Goal: Task Accomplishment & Management: Manage account settings

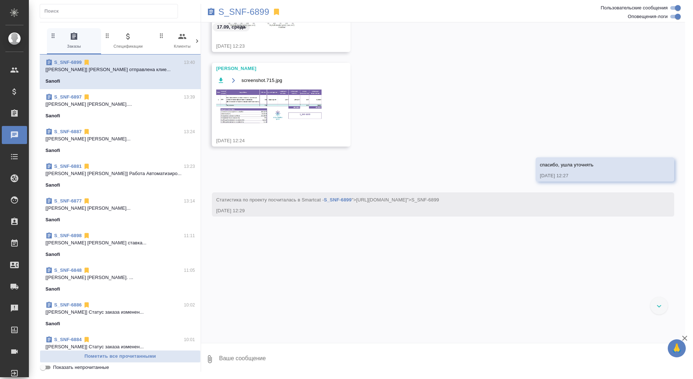
scroll to position [1630, 0]
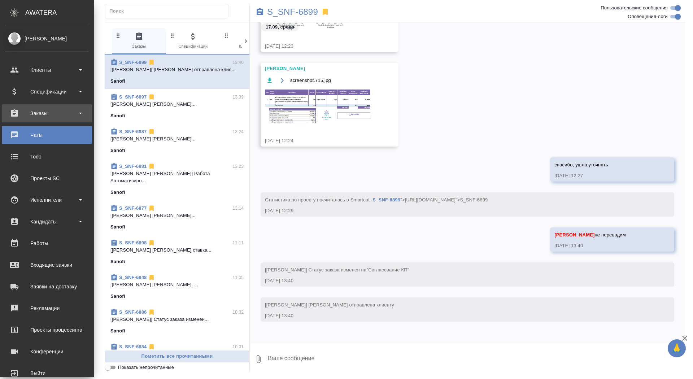
click at [28, 109] on div "Заказы" at bounding box center [46, 113] width 83 height 11
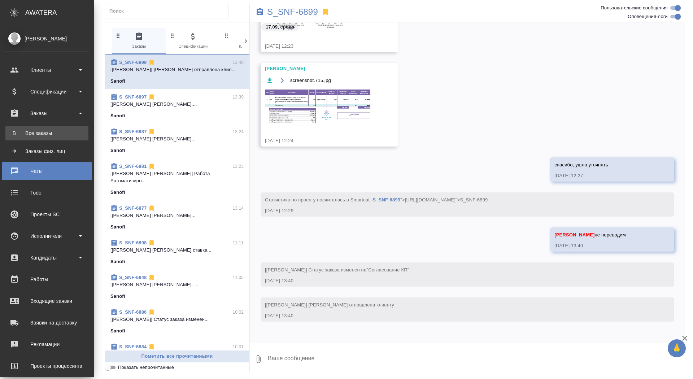
click at [28, 128] on link "В Все заказы" at bounding box center [46, 133] width 83 height 14
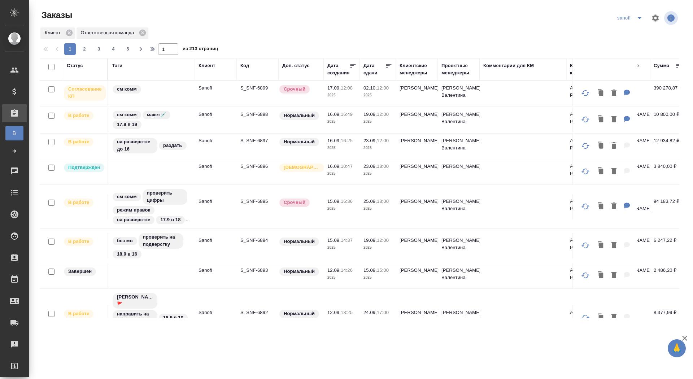
scroll to position [515, 0]
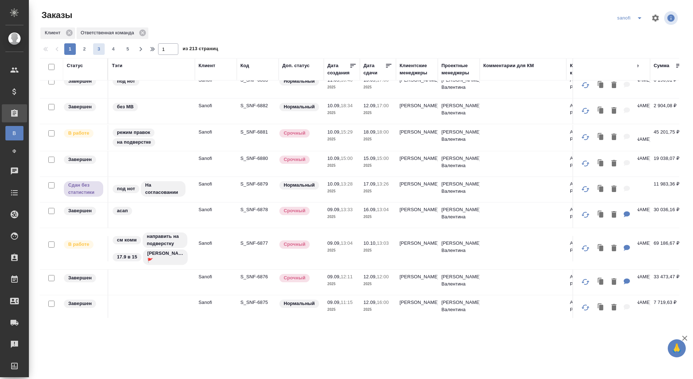
click at [101, 48] on span "3" at bounding box center [99, 48] width 12 height 7
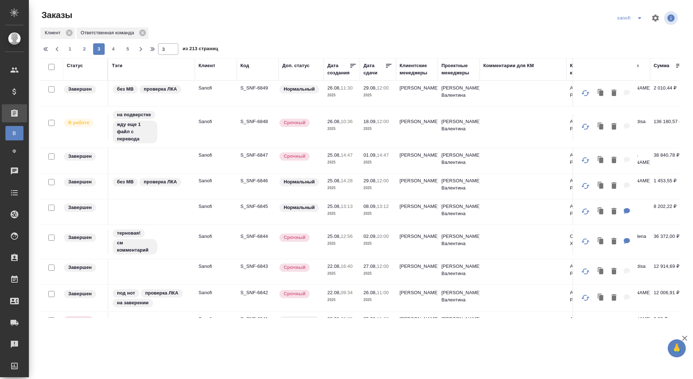
scroll to position [428, 0]
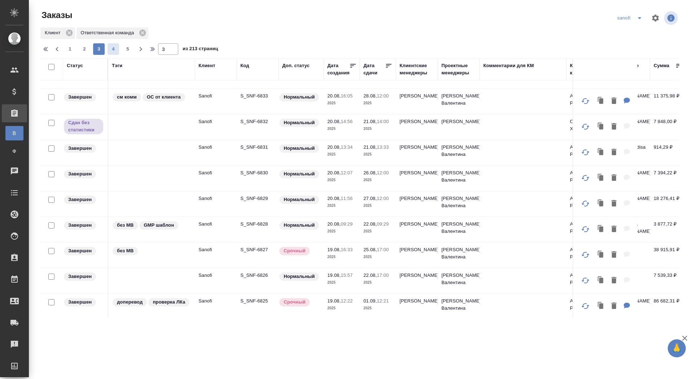
click at [110, 51] on span "4" at bounding box center [114, 48] width 12 height 7
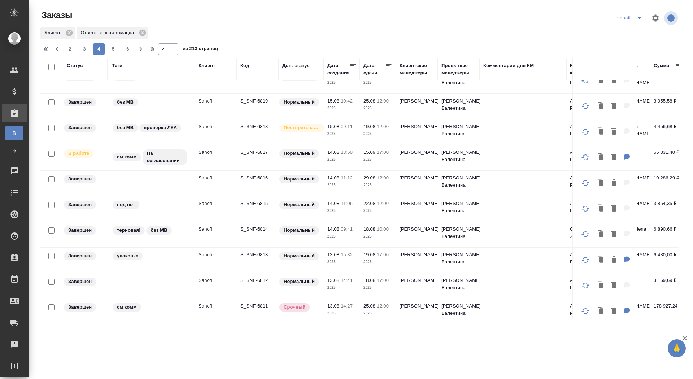
scroll to position [111, 0]
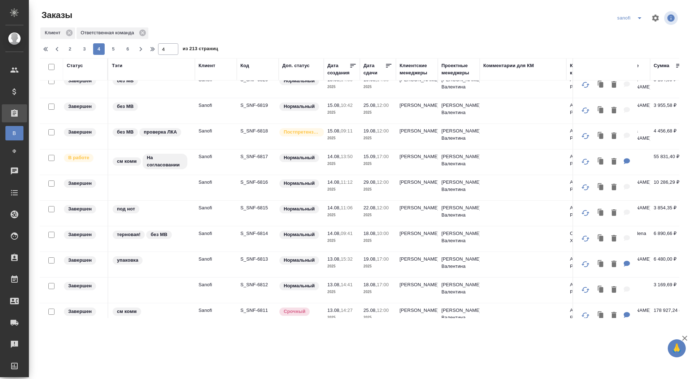
click at [251, 151] on td "S_SNF-6817" at bounding box center [258, 161] width 42 height 25
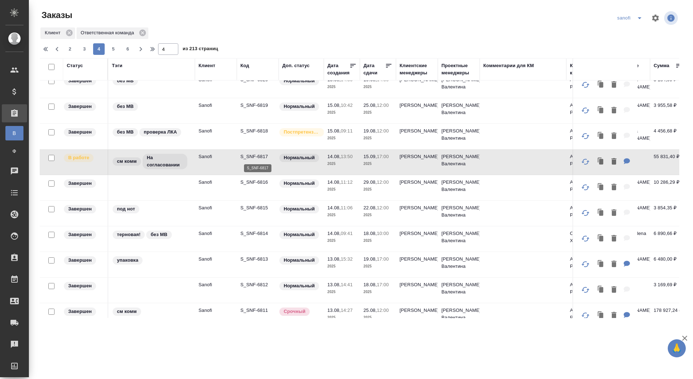
click at [251, 155] on p "S_SNF-6817" at bounding box center [257, 156] width 35 height 7
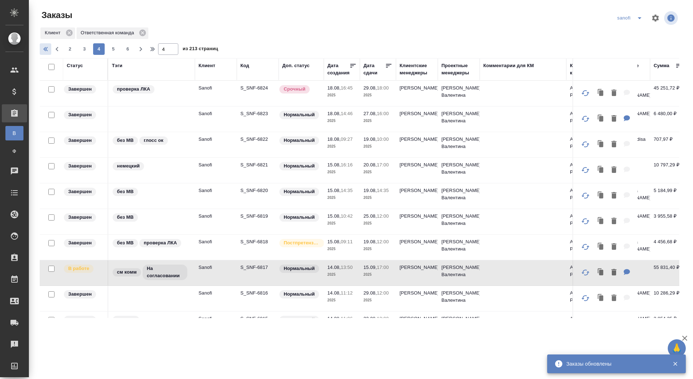
click at [45, 47] on icon "button" at bounding box center [46, 49] width 9 height 9
type input "1"
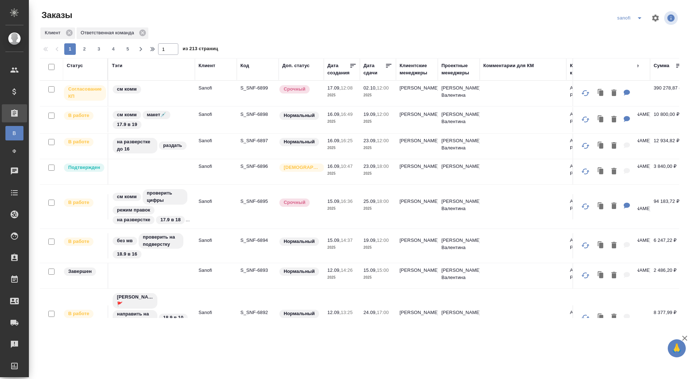
click at [260, 89] on p "S_SNF-6899" at bounding box center [257, 87] width 35 height 7
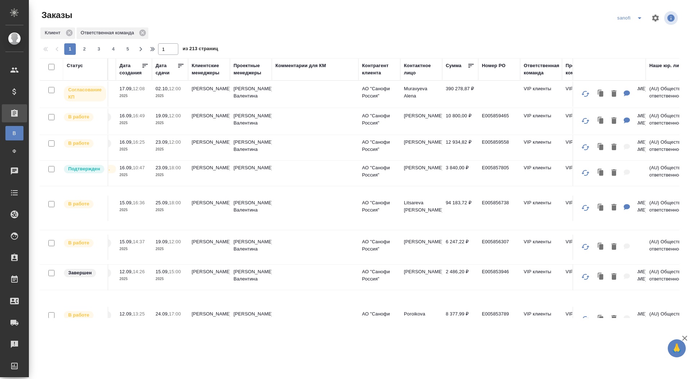
scroll to position [0, 206]
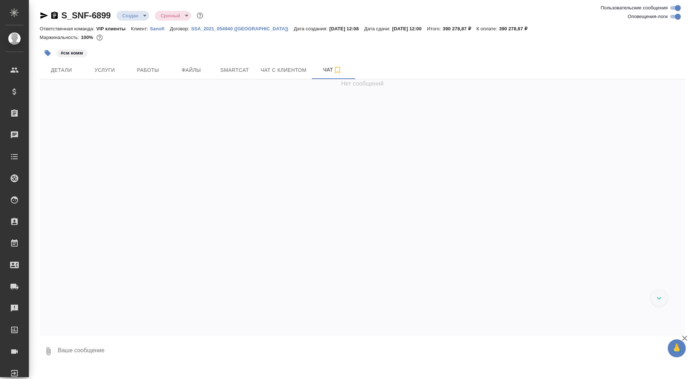
scroll to position [2231, 0]
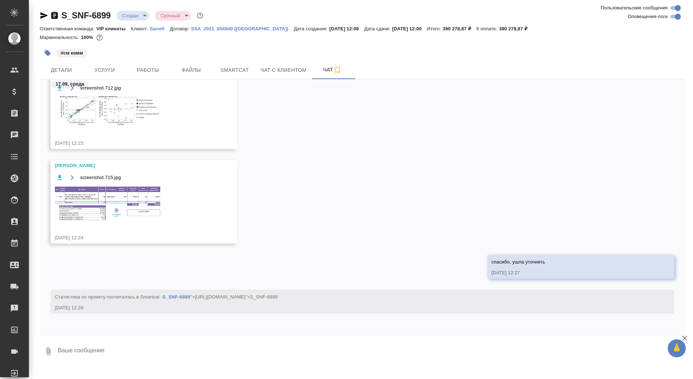
click at [161, 351] on textarea at bounding box center [371, 351] width 628 height 25
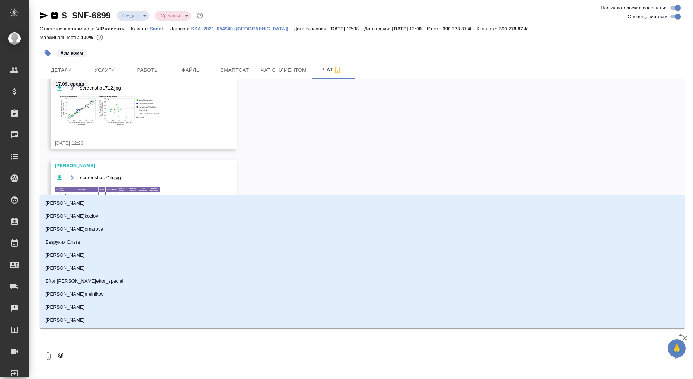
type textarea "@а"
type input "[PERSON_NAME]"
type textarea "@ар"
type input "ар"
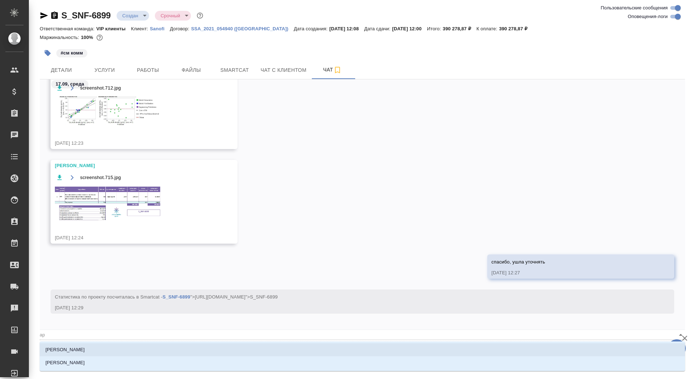
type textarea "@арс"
type input "арс"
click at [145, 346] on li "[PERSON_NAME]" at bounding box center [363, 349] width 646 height 13
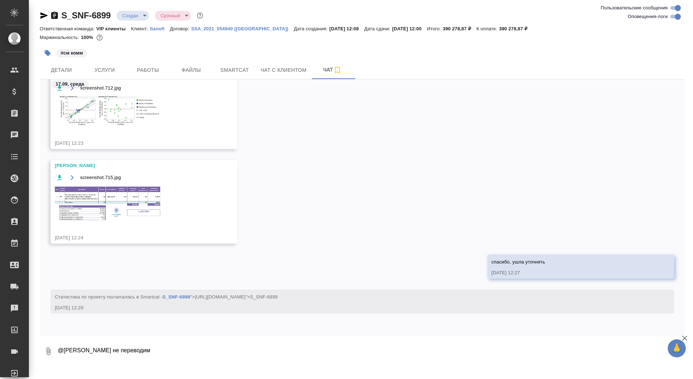
type textarea "@[PERSON_NAME] не переводим"
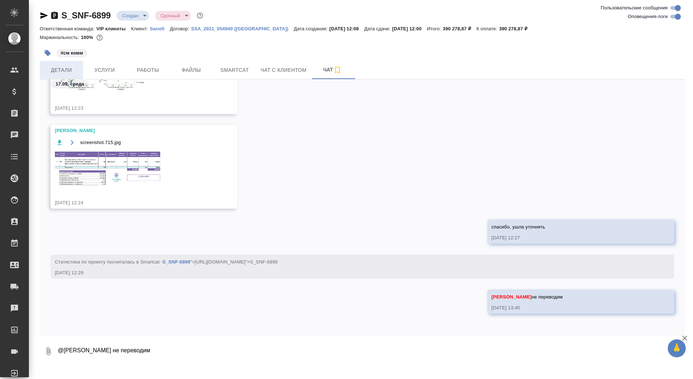
click at [65, 66] on span "Детали" at bounding box center [61, 70] width 35 height 9
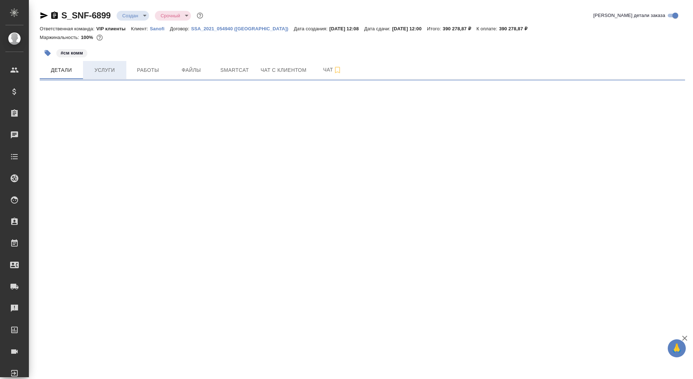
select select "RU"
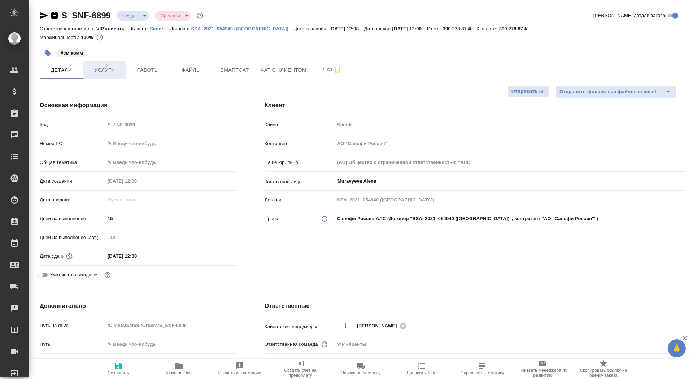
type textarea "x"
type input "[PERSON_NAME]"
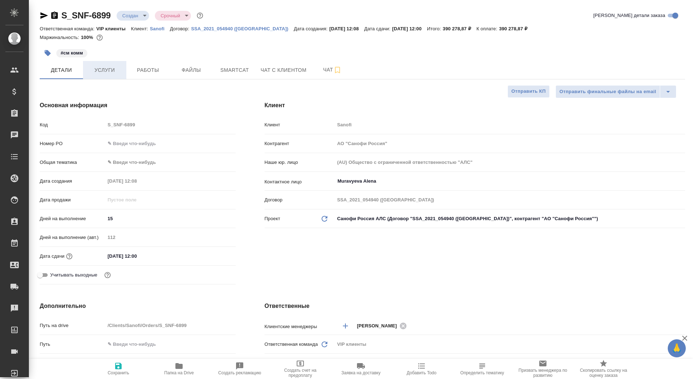
click at [106, 71] on span "Услуги" at bounding box center [104, 70] width 35 height 9
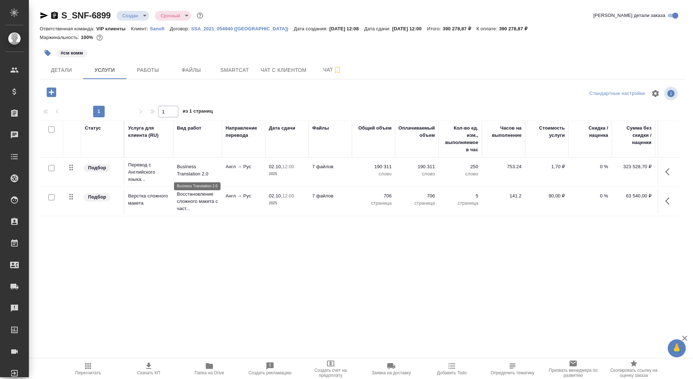
click at [217, 174] on p "Business Translation 2.0" at bounding box center [198, 170] width 42 height 14
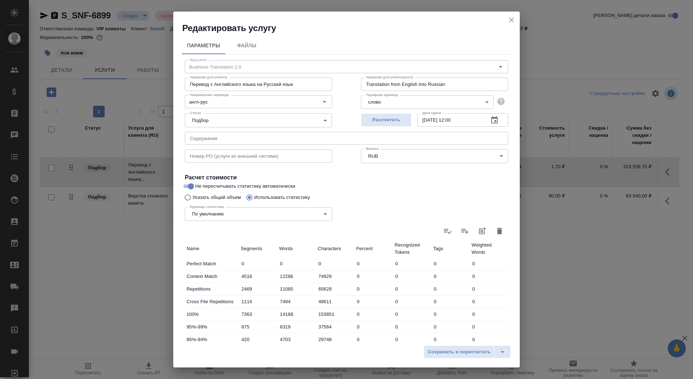
scroll to position [112, 0]
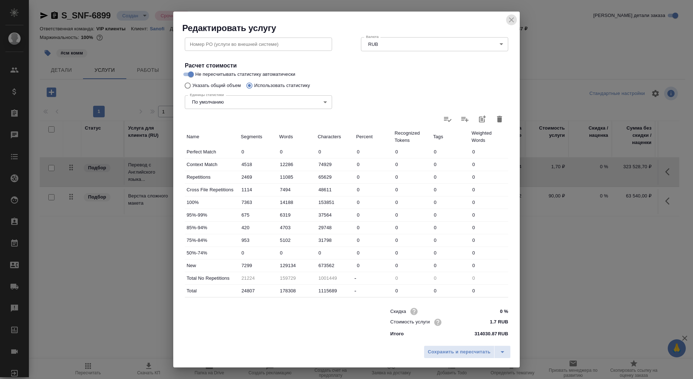
click at [512, 18] on icon "close" at bounding box center [511, 20] width 9 height 9
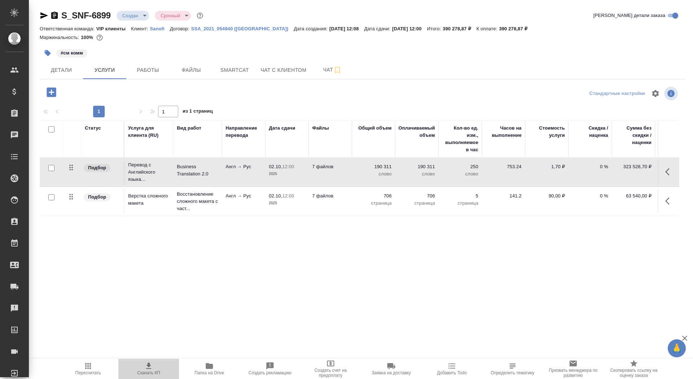
click at [135, 372] on span "Скачать КП" at bounding box center [149, 369] width 52 height 14
click at [53, 71] on span "Детали" at bounding box center [61, 70] width 35 height 9
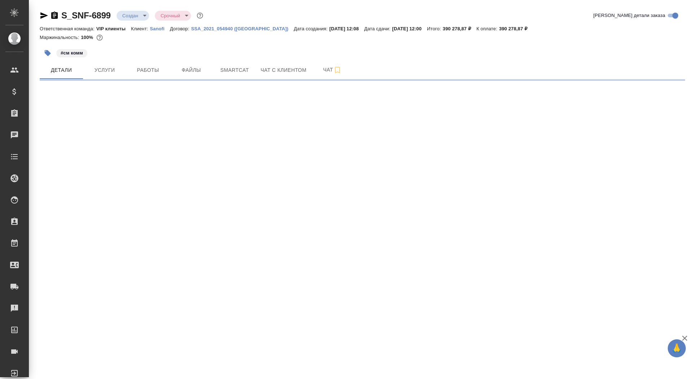
select select "RU"
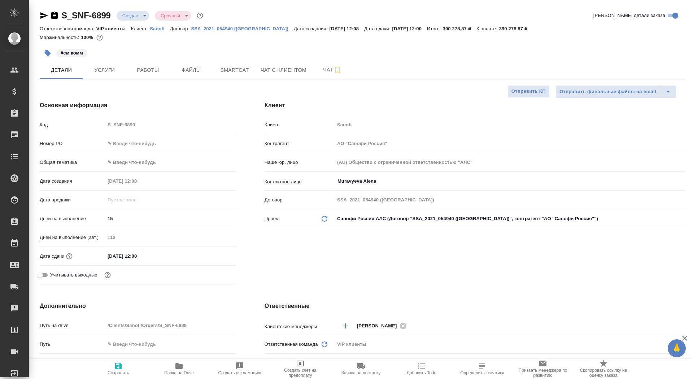
type textarea "x"
click at [519, 96] on button "Отправить КП" at bounding box center [529, 91] width 42 height 13
type textarea "x"
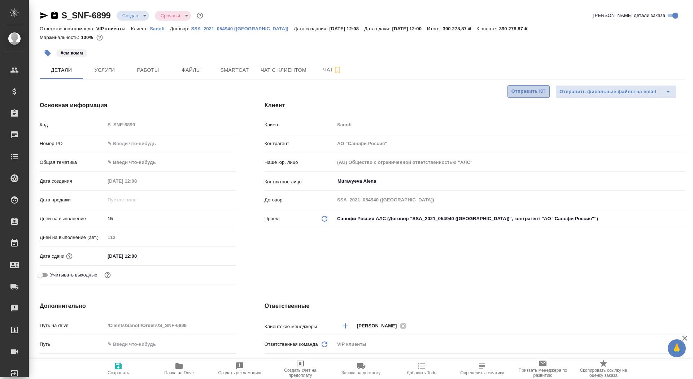
type textarea "x"
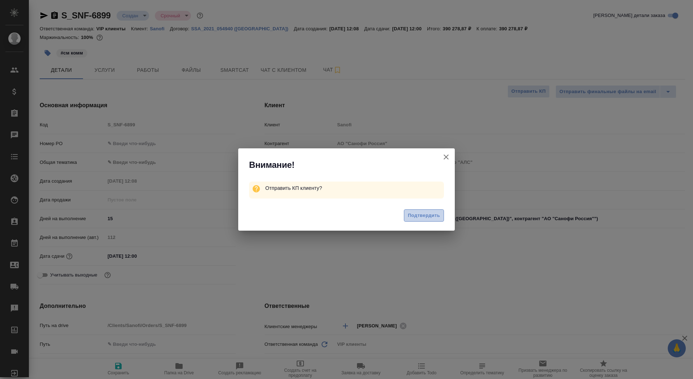
click at [428, 214] on span "Подтвердить" at bounding box center [424, 216] width 32 height 8
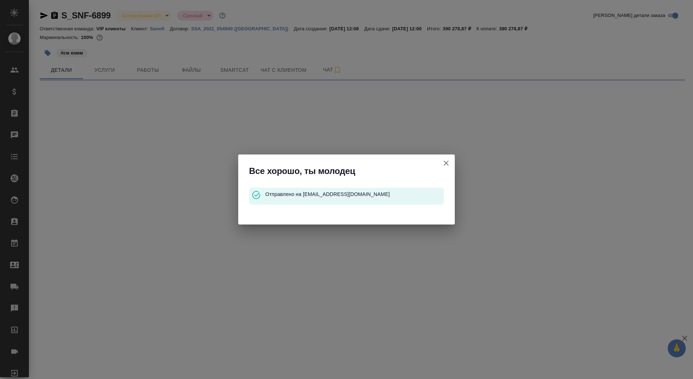
select select "RU"
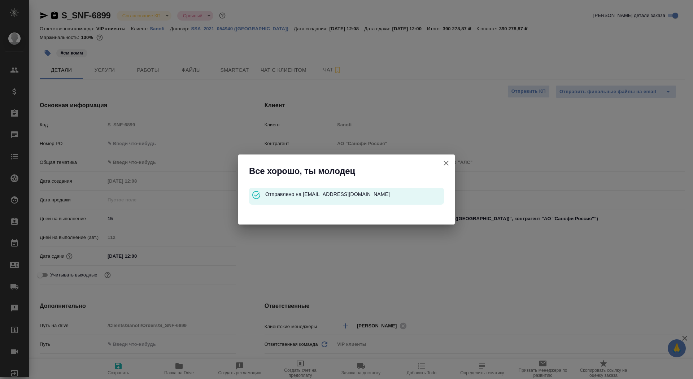
type textarea "x"
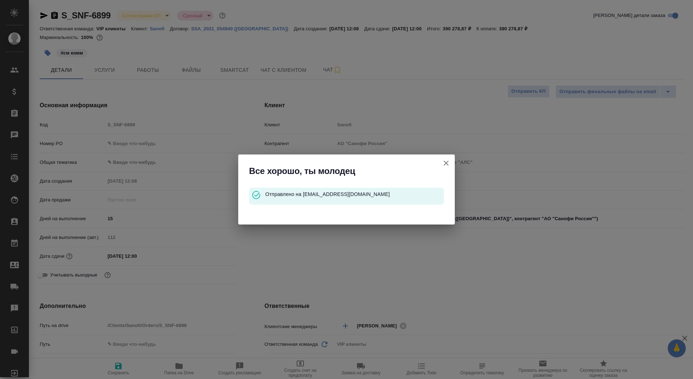
type textarea "x"
click at [448, 162] on icon "button" at bounding box center [446, 163] width 9 height 9
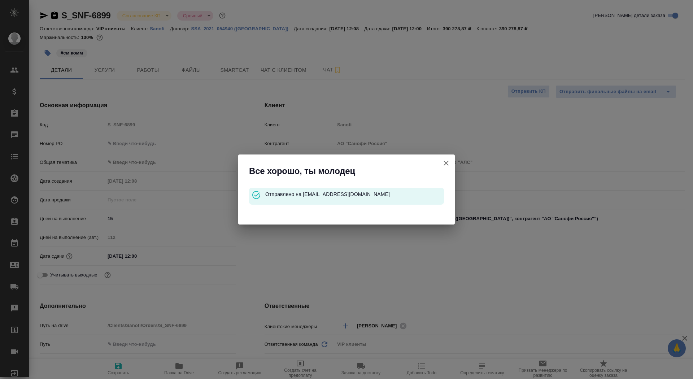
type textarea "x"
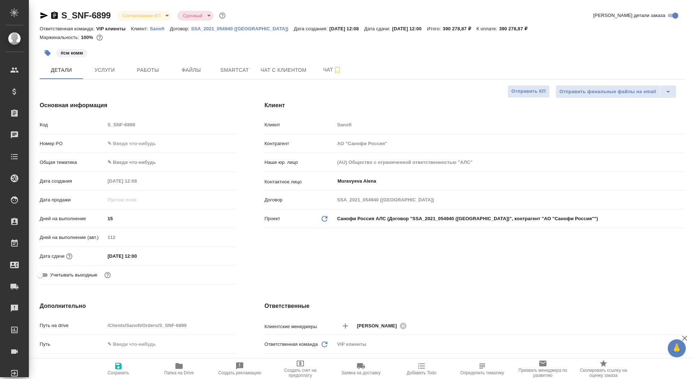
scroll to position [230, 0]
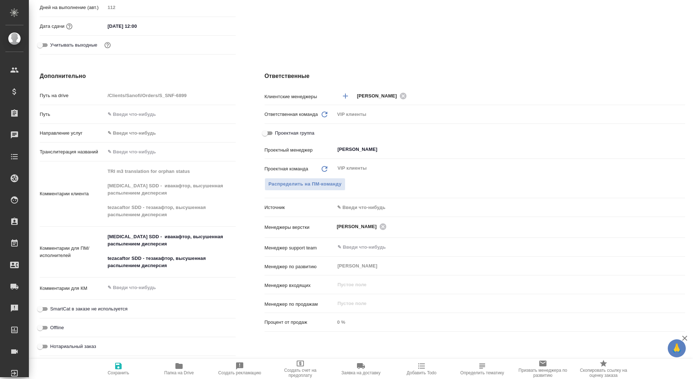
click at [93, 172] on div "Комментарии клиента TRI m3 translation for orphan status [MEDICAL_DATA] SDD - и…" at bounding box center [138, 193] width 196 height 59
type textarea "x"
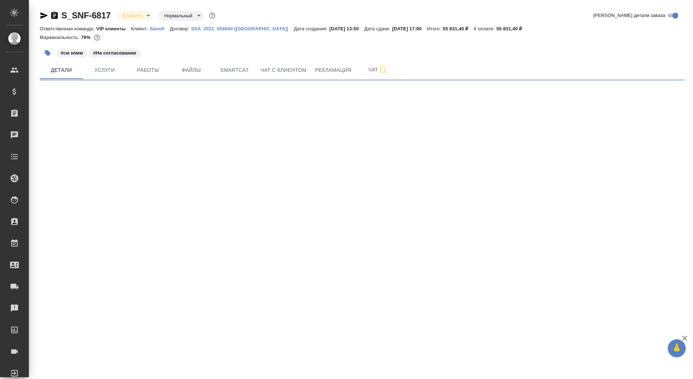
select select "RU"
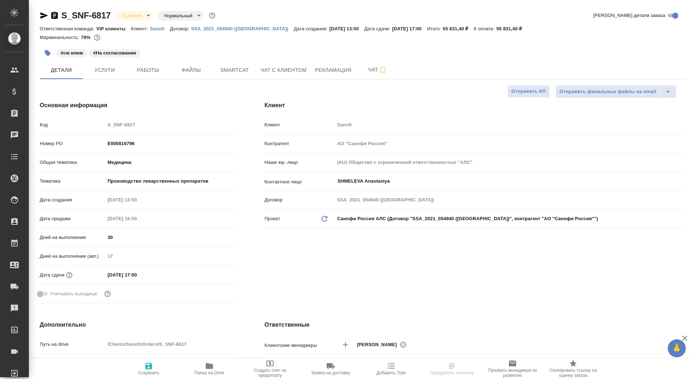
type textarea "x"
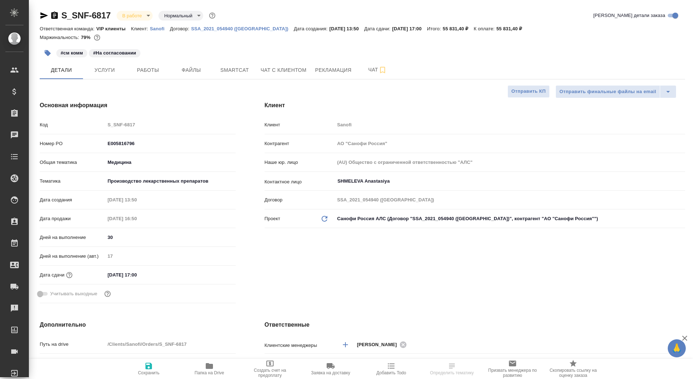
type textarea "x"
click at [207, 365] on icon "button" at bounding box center [209, 366] width 7 height 6
type textarea "x"
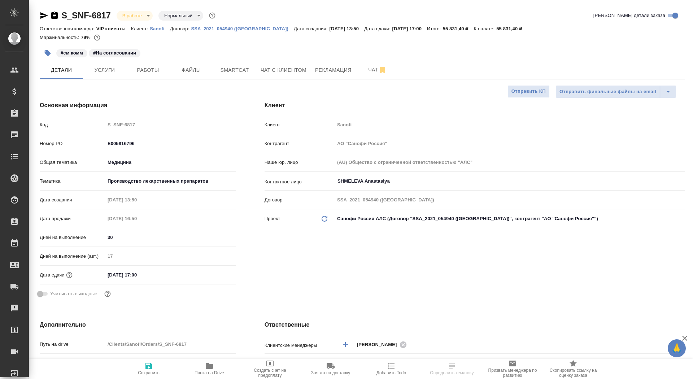
type textarea "x"
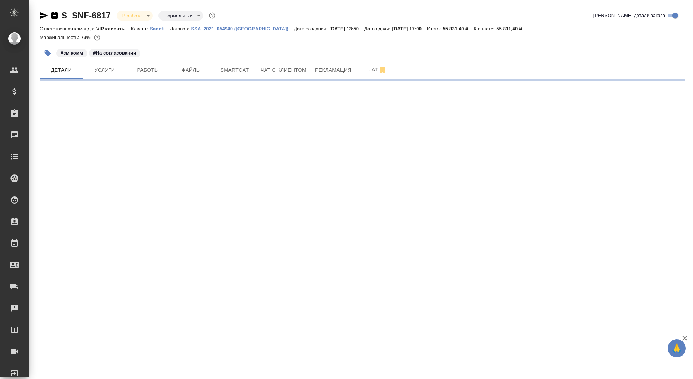
drag, startPoint x: 177, startPoint y: 256, endPoint x: 182, endPoint y: 257, distance: 4.8
click at [182, 257] on div ".cls-1 fill:#fff; AWATERA Saydasheva Dilyara Клиенты Спецификации Заказы 0 Чаты…" at bounding box center [346, 189] width 693 height 379
select select "RU"
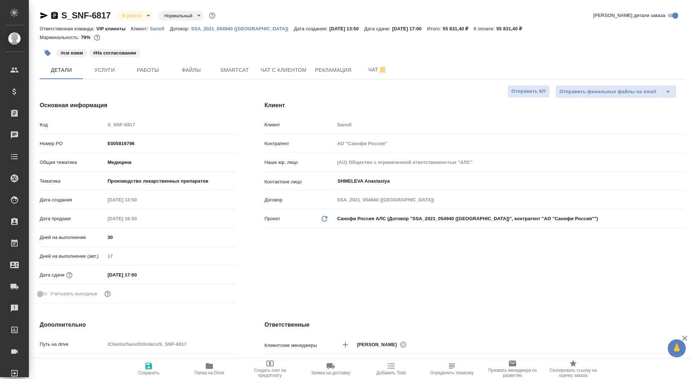
type textarea "x"
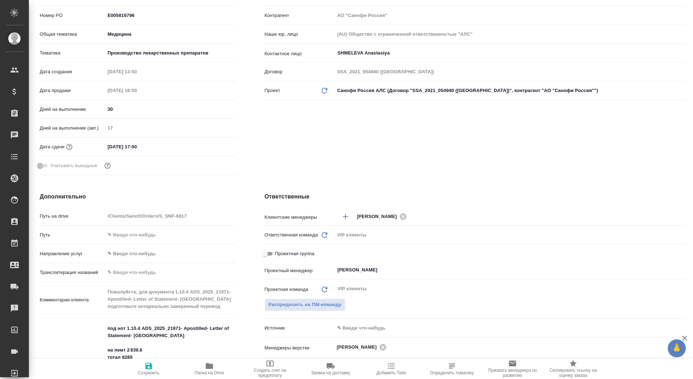
scroll to position [213, 0]
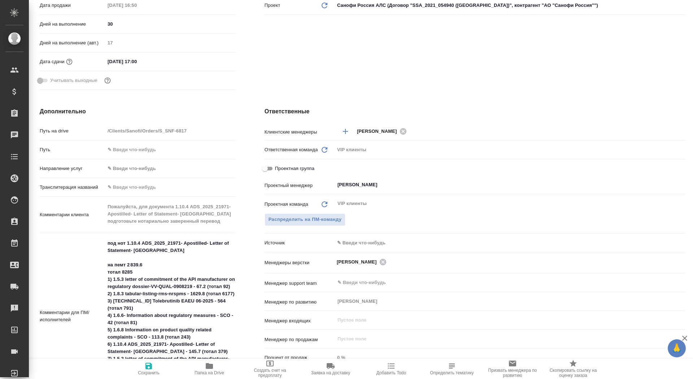
type textarea "x"
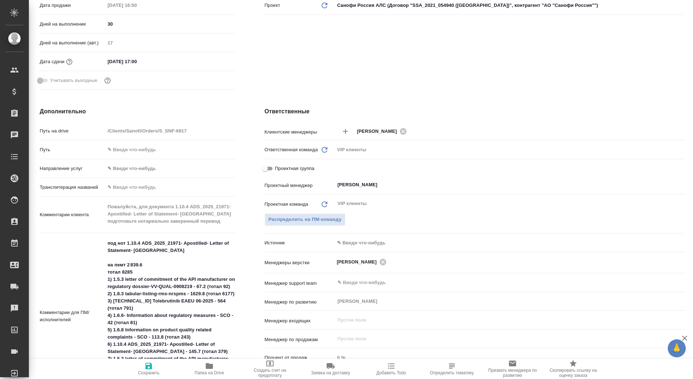
type textarea "x"
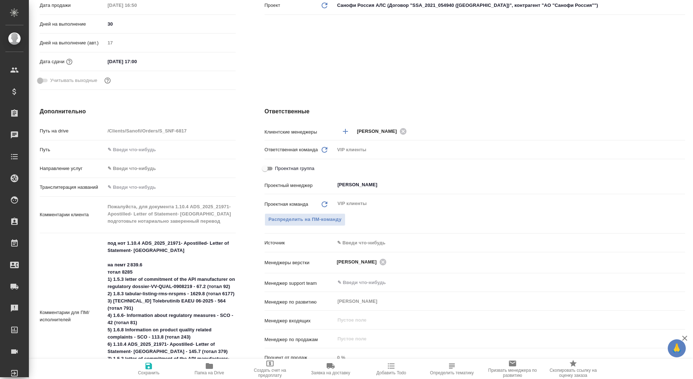
type textarea "x"
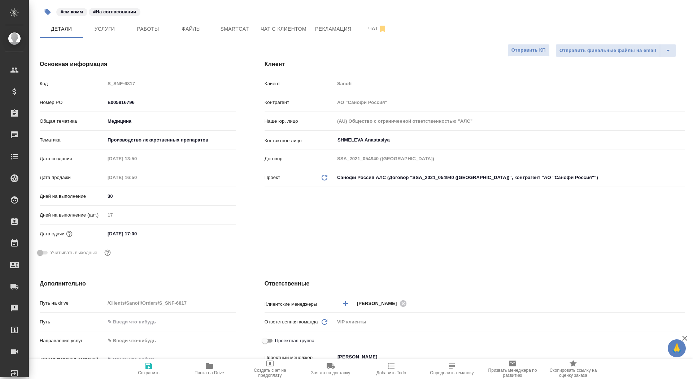
scroll to position [0, 0]
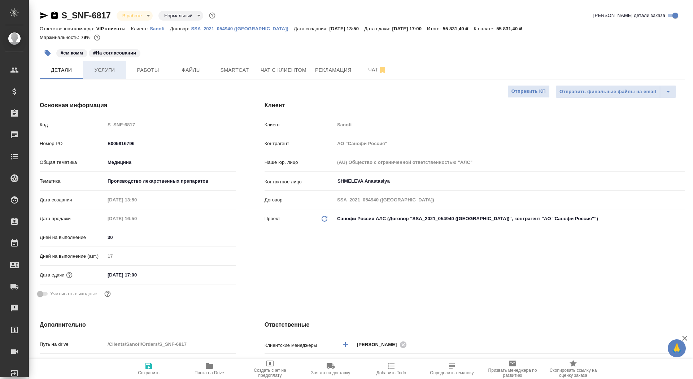
click at [105, 74] on button "Услуги" at bounding box center [104, 70] width 43 height 18
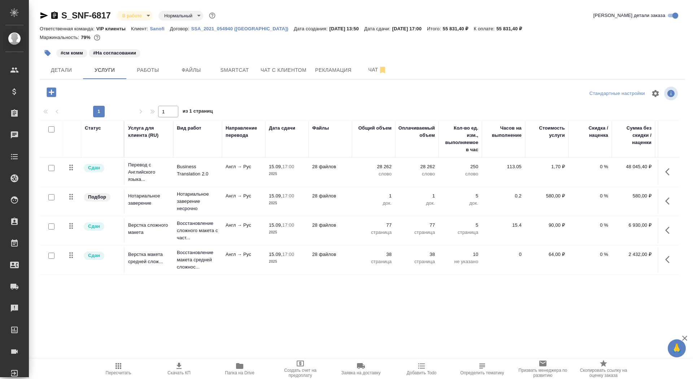
click at [359, 371] on span "Заявка на доставку" at bounding box center [361, 372] width 39 height 5
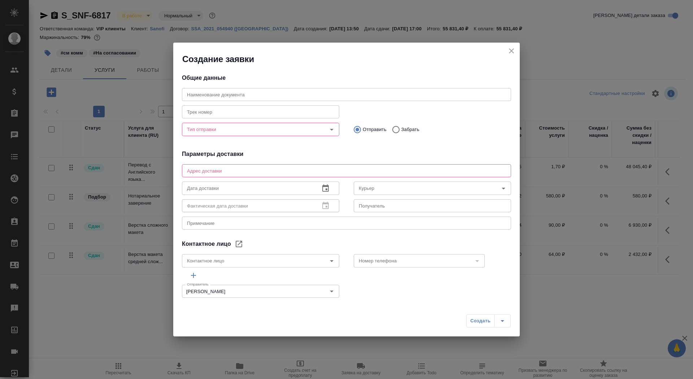
type input "SHMELEVA Anastasiya"
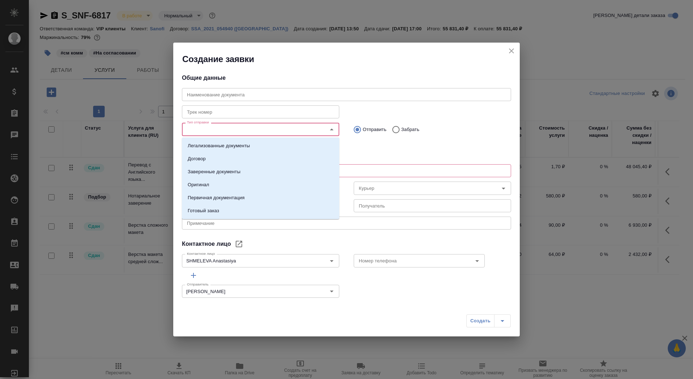
click at [265, 132] on input "Тип отправки" at bounding box center [248, 129] width 129 height 9
click at [247, 175] on li "Заверенные документы" at bounding box center [260, 171] width 157 height 13
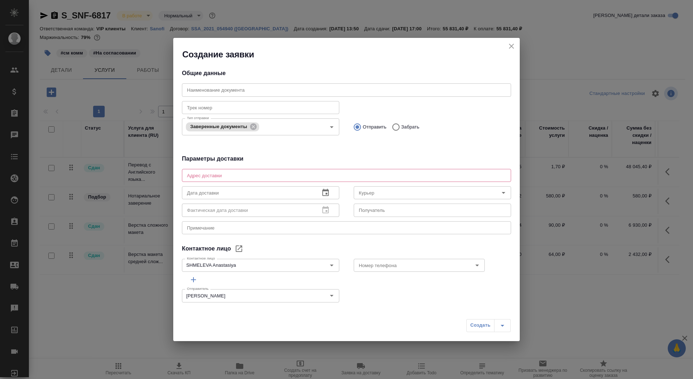
click at [264, 178] on div "x Адрес доставки" at bounding box center [346, 175] width 329 height 13
type textarea "Тверская, 22, БЦ Саммит, 7 этаж, почтовая комната Санофи"
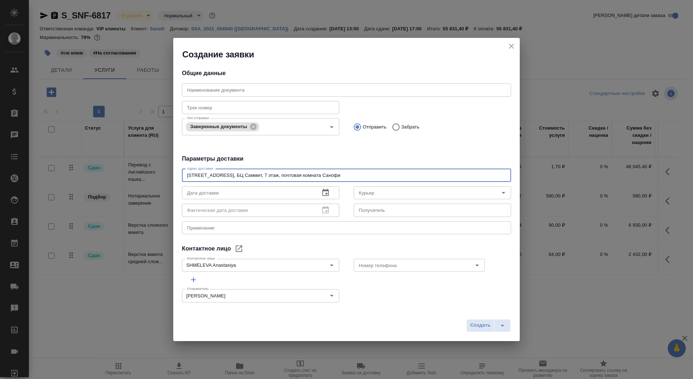
click at [249, 193] on input "text" at bounding box center [248, 192] width 132 height 13
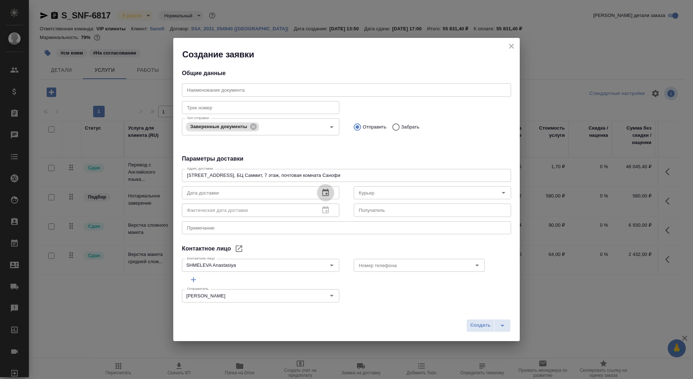
click at [323, 194] on icon "button" at bounding box center [325, 192] width 9 height 9
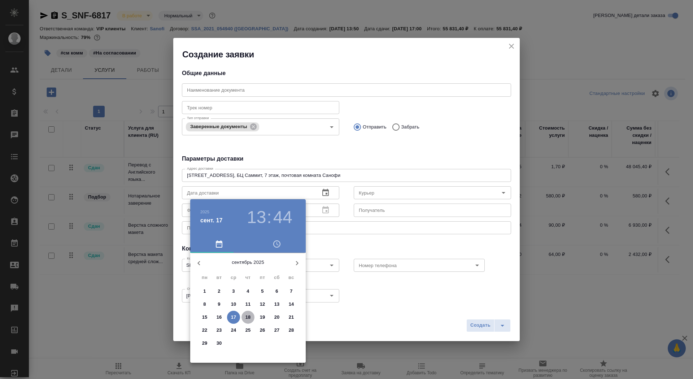
click at [251, 315] on span "18" at bounding box center [248, 317] width 13 height 7
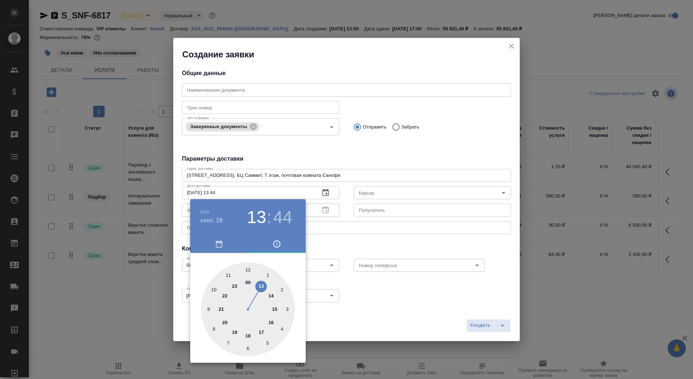
click at [247, 269] on div at bounding box center [248, 310] width 94 height 94
type input "18.09.2025 12:00"
click at [390, 235] on div at bounding box center [346, 189] width 693 height 379
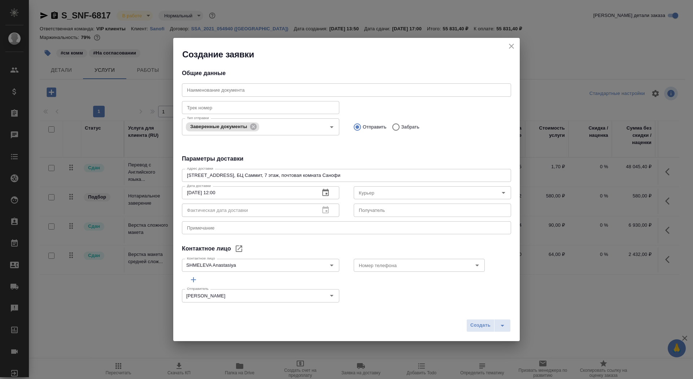
click at [379, 208] on input "text" at bounding box center [432, 210] width 157 height 13
type input "Муравьев Алёна"
click at [290, 223] on div "x Примечание" at bounding box center [346, 227] width 329 height 13
type textarea "нот серта - санофи"
click at [422, 212] on input "Муравьев Алёна" at bounding box center [432, 210] width 157 height 13
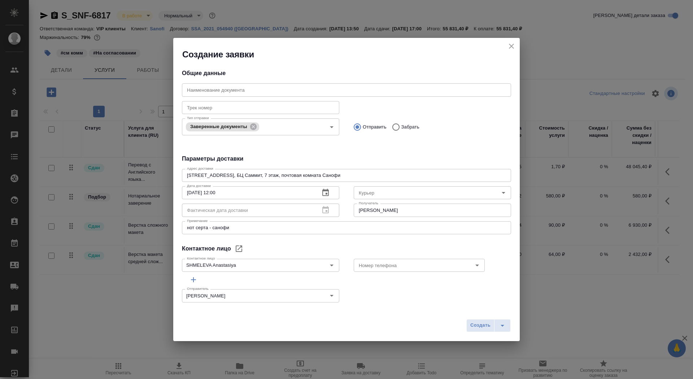
click at [499, 333] on div "Создать" at bounding box center [346, 329] width 347 height 26
click at [504, 326] on icon "split button" at bounding box center [502, 325] width 9 height 9
click at [497, 311] on li "Создать и скачать" at bounding box center [490, 310] width 52 height 12
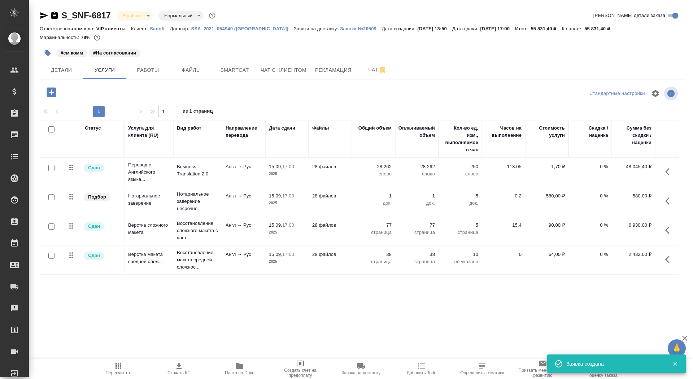
click at [50, 14] on icon "button" at bounding box center [54, 15] width 9 height 9
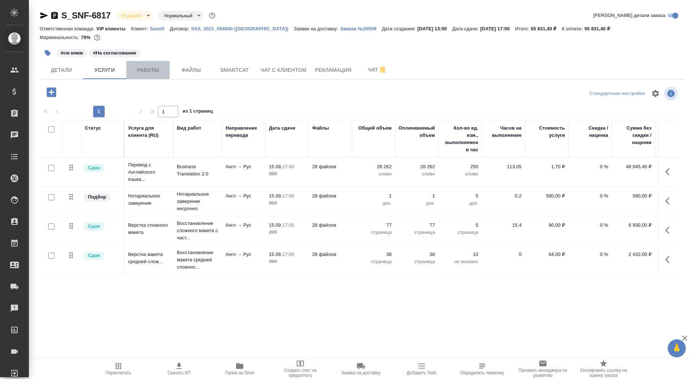
click at [159, 70] on span "Работы" at bounding box center [148, 70] width 35 height 9
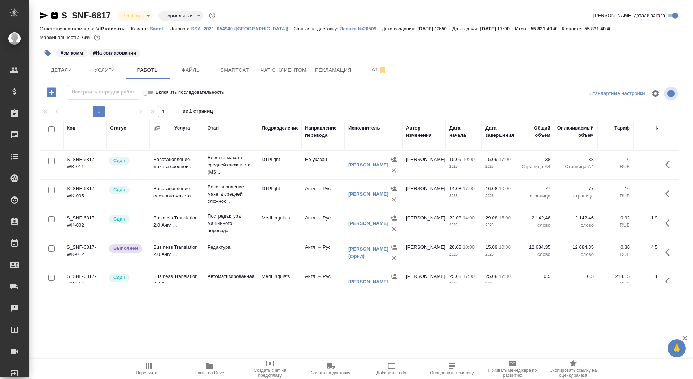
scroll to position [71, 0]
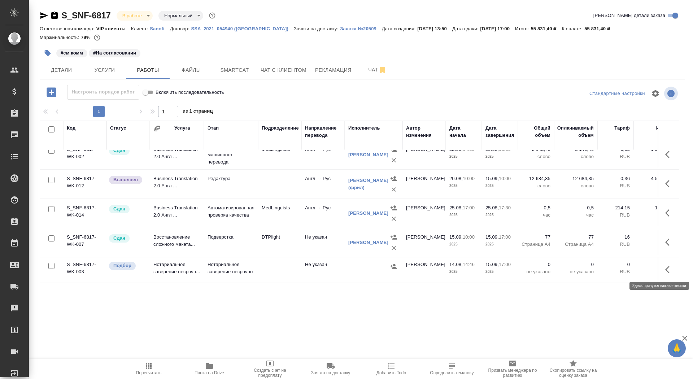
click at [671, 266] on icon "button" at bounding box center [670, 269] width 9 height 9
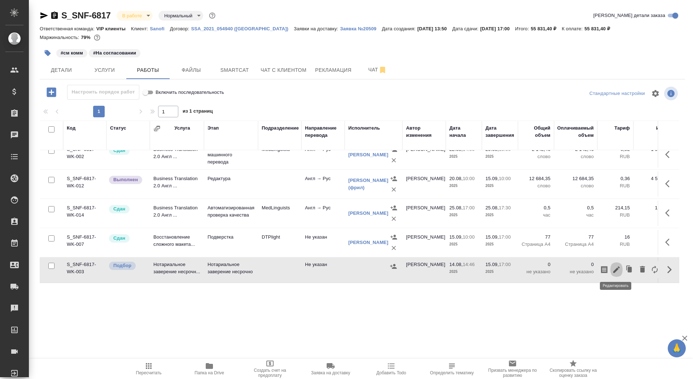
click at [619, 266] on icon "button" at bounding box center [617, 269] width 6 height 6
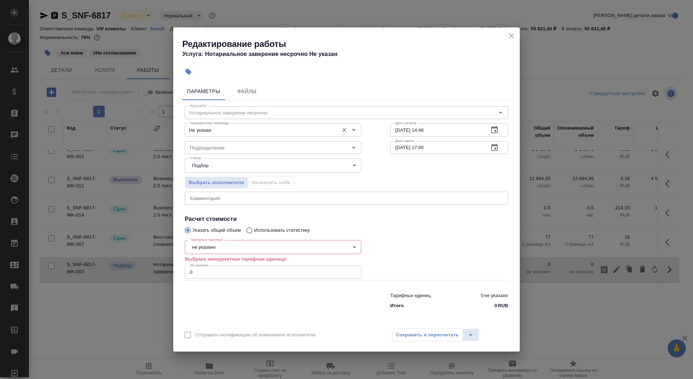
click at [281, 129] on input "Не указан" at bounding box center [261, 130] width 148 height 9
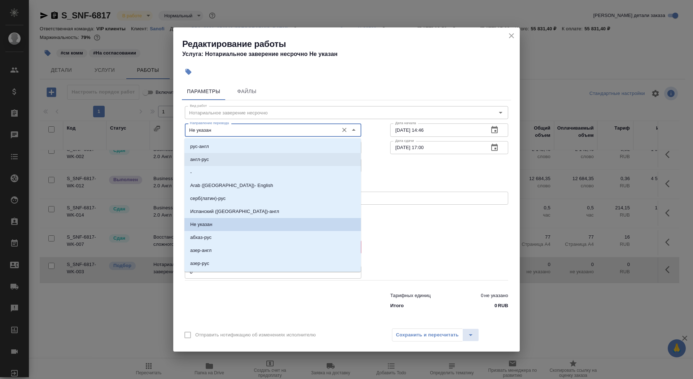
click at [270, 154] on li "англ-рус" at bounding box center [273, 159] width 177 height 13
type input "англ-рус"
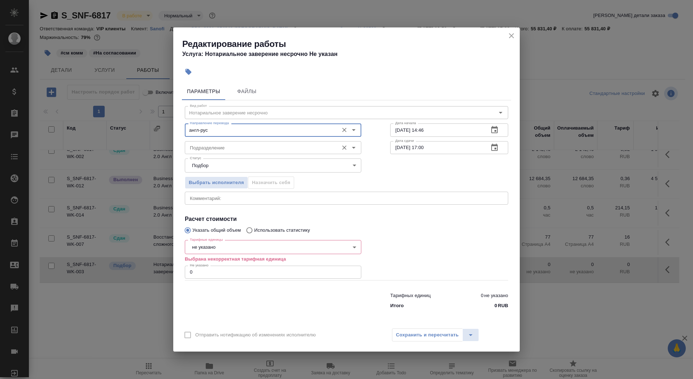
click at [270, 153] on div "Подразделение" at bounding box center [273, 147] width 177 height 13
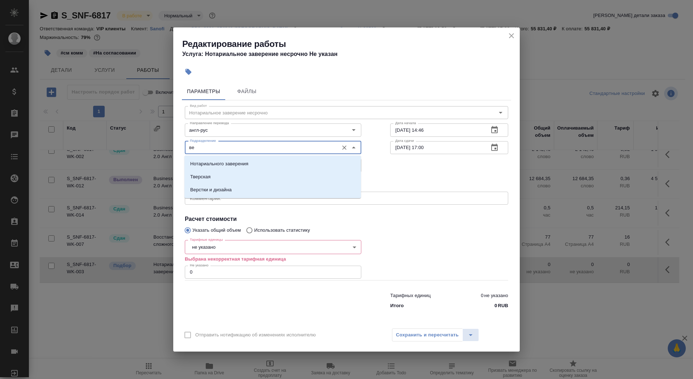
type input "в"
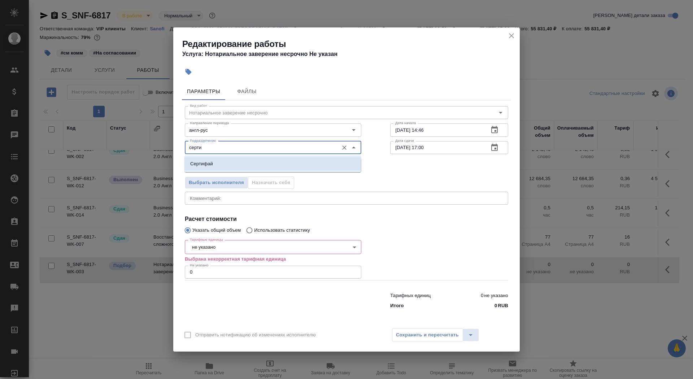
click at [201, 161] on p "Сертифай" at bounding box center [201, 163] width 23 height 7
type input "Сертифай"
click at [242, 253] on body "🙏 .cls-1 fill:#fff; AWATERA Saydasheva Dilyara Клиенты Спецификации Заказы 0 Ча…" at bounding box center [346, 189] width 693 height 379
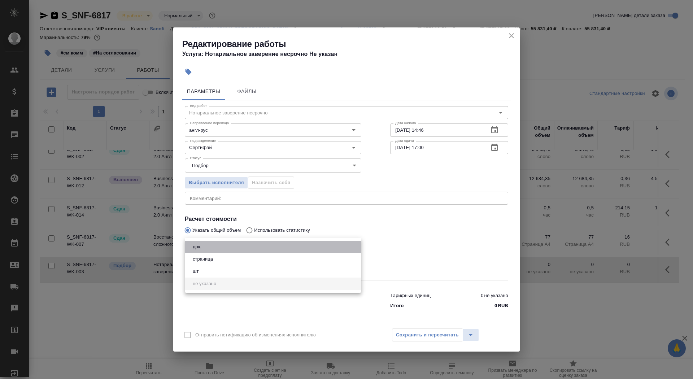
click at [240, 249] on li "док." at bounding box center [273, 247] width 177 height 12
type input "5a8b1489cc6b4906c91bfd8b"
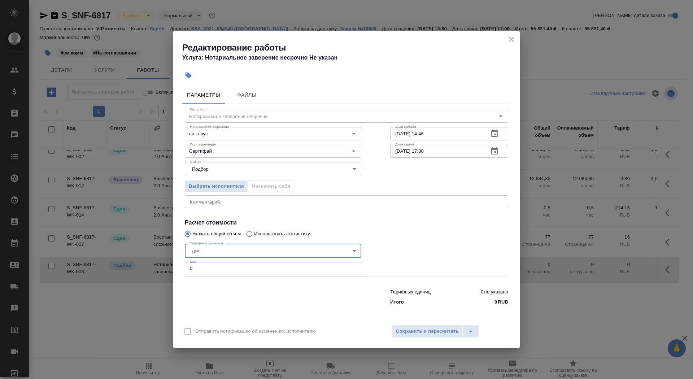
click at [231, 269] on input "0" at bounding box center [273, 268] width 177 height 13
type input "1"
click at [414, 329] on span "Сохранить и пересчитать" at bounding box center [427, 332] width 63 height 8
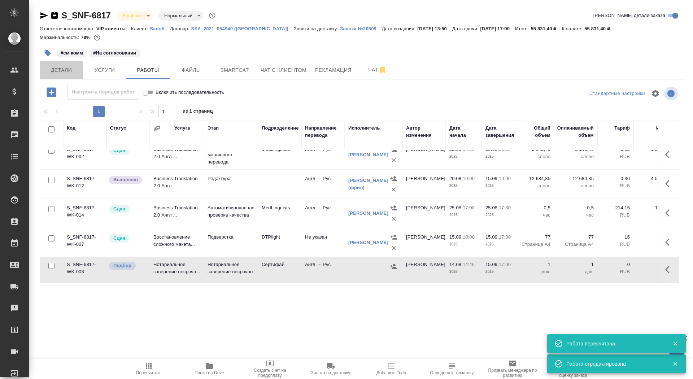
click at [66, 73] on span "Детали" at bounding box center [61, 70] width 35 height 9
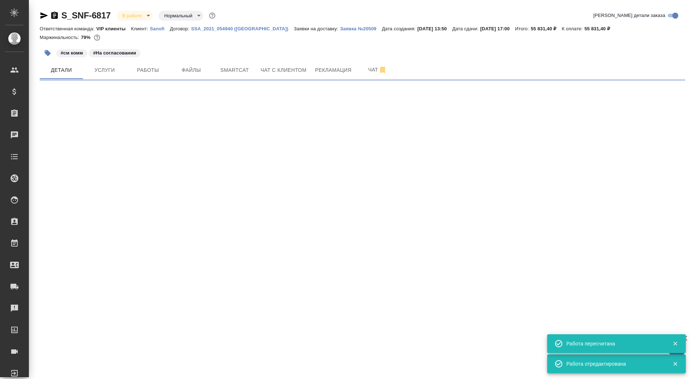
select select "RU"
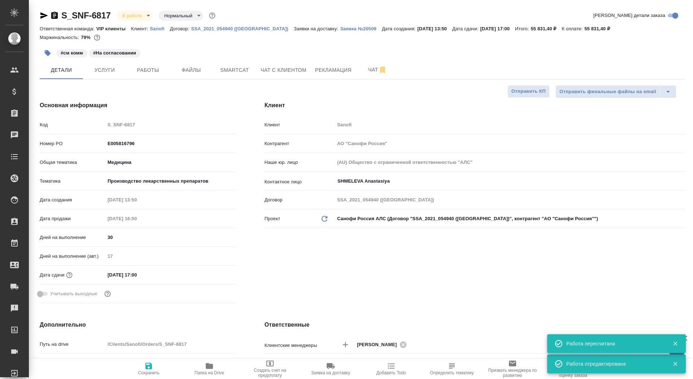
type textarea "x"
click at [112, 274] on input "15.09.2025 17:00" at bounding box center [136, 275] width 63 height 10
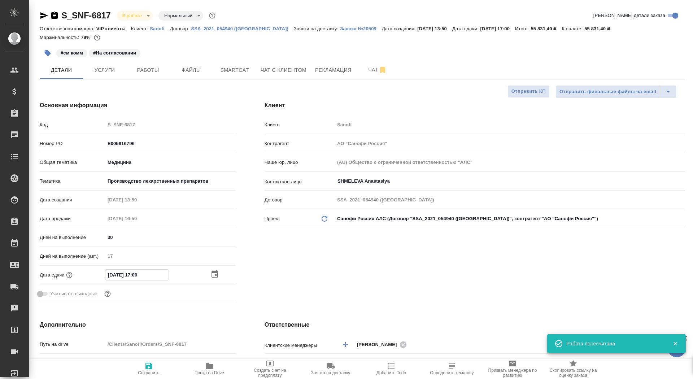
type input "10.92.0251 70:0_"
type textarea "x"
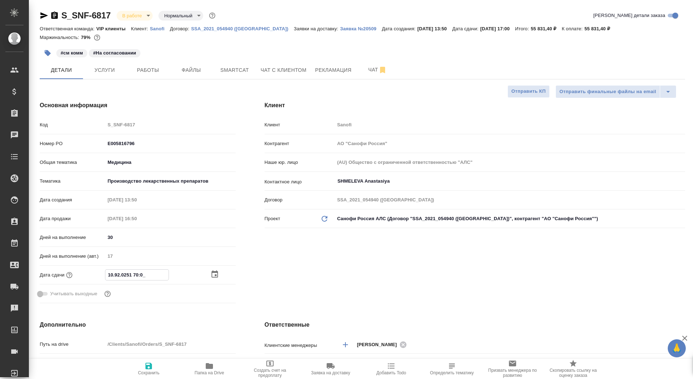
type input "17.09.2025 17:00"
type textarea "x"
type input "17.09.2025 17:00"
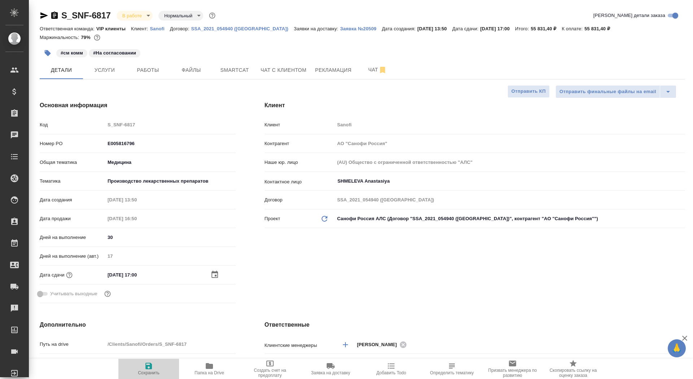
click at [150, 377] on button "Сохранить" at bounding box center [148, 369] width 61 height 20
type textarea "x"
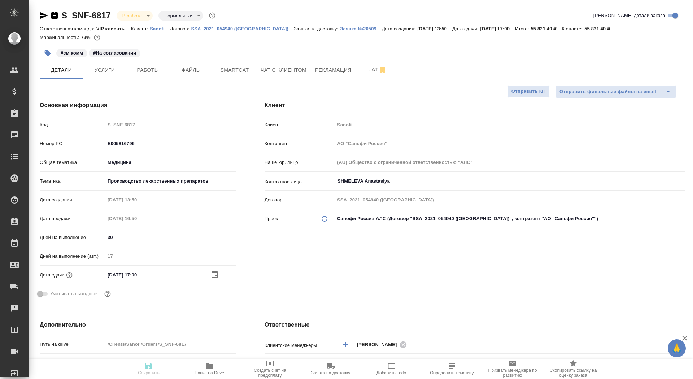
type textarea "x"
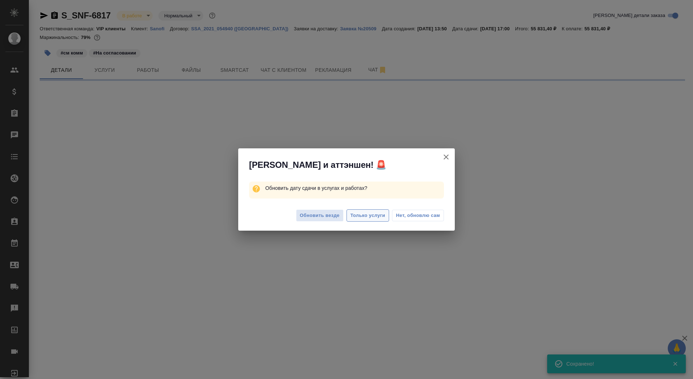
select select "RU"
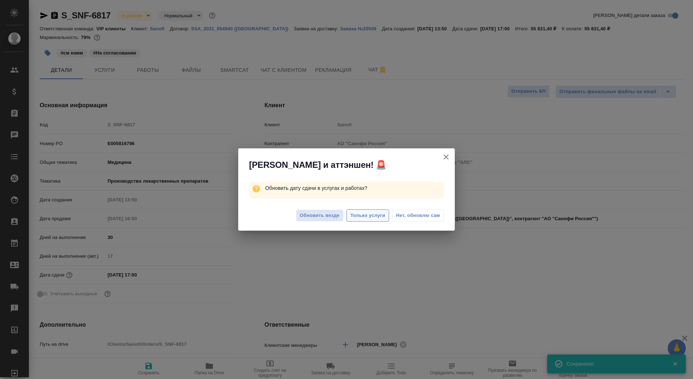
click at [357, 214] on span "Только услуги" at bounding box center [368, 216] width 35 height 8
type textarea "x"
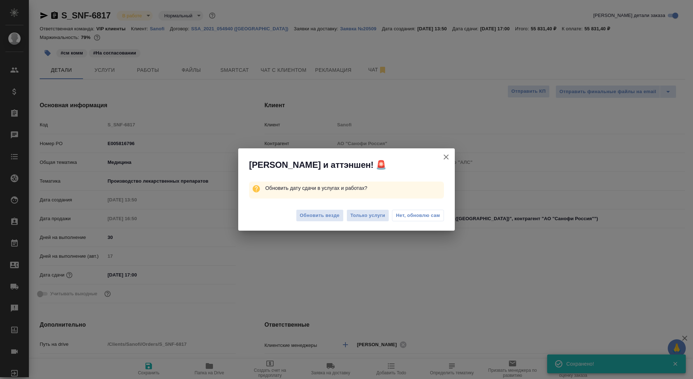
type textarea "x"
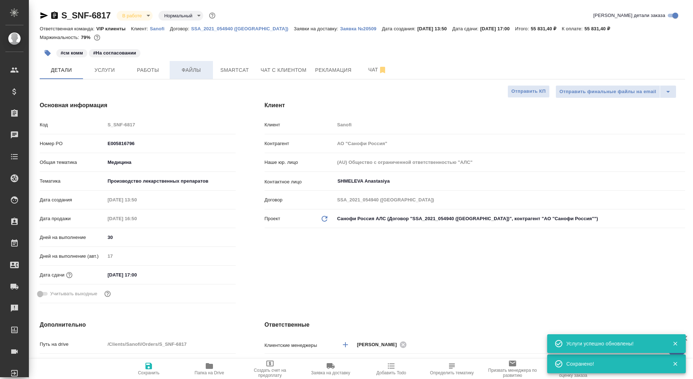
click at [189, 70] on span "Файлы" at bounding box center [191, 70] width 35 height 9
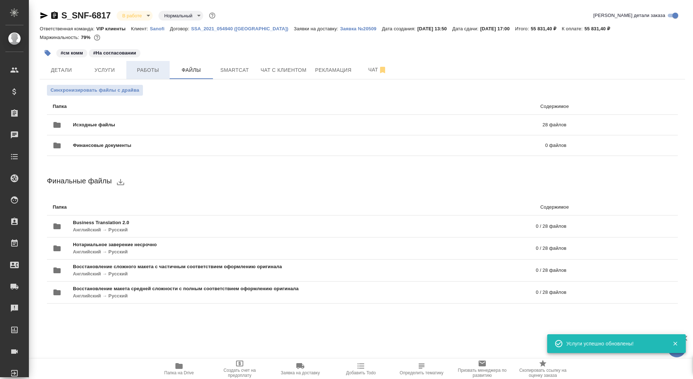
click at [158, 65] on button "Работы" at bounding box center [147, 70] width 43 height 18
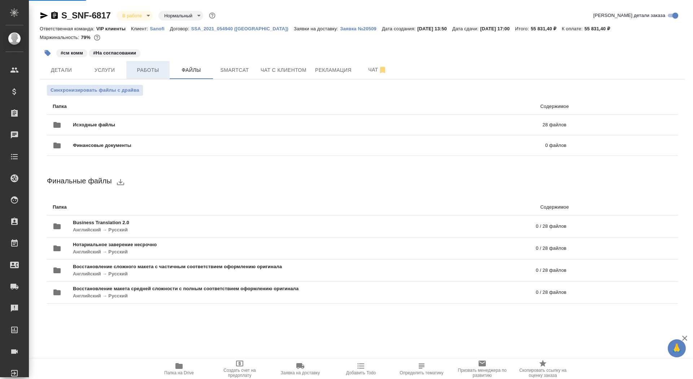
click at [159, 73] on span "Работы" at bounding box center [148, 70] width 35 height 9
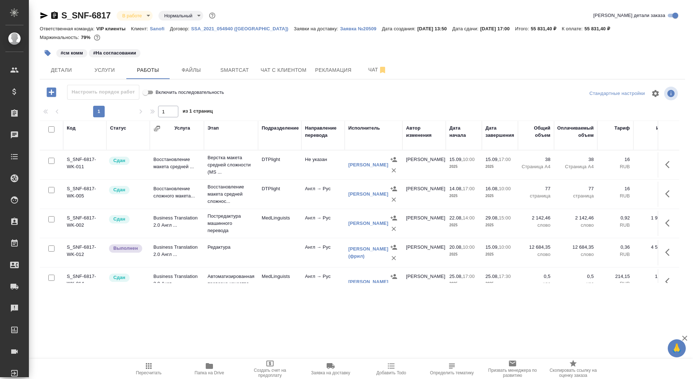
scroll to position [71, 0]
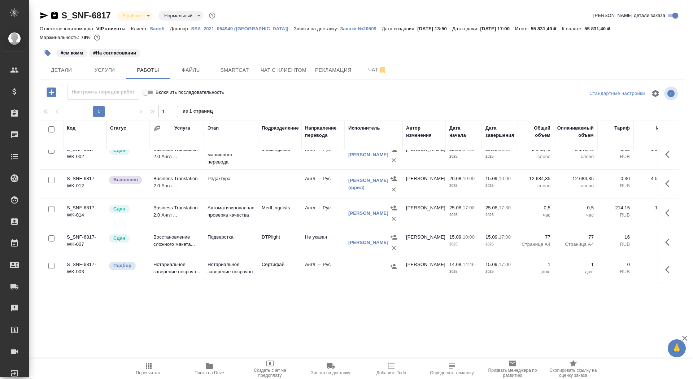
click at [663, 270] on button "button" at bounding box center [669, 269] width 17 height 17
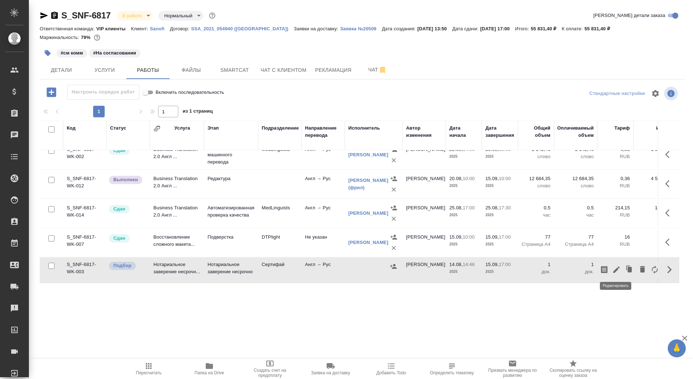
click at [615, 269] on icon "button" at bounding box center [617, 269] width 6 height 6
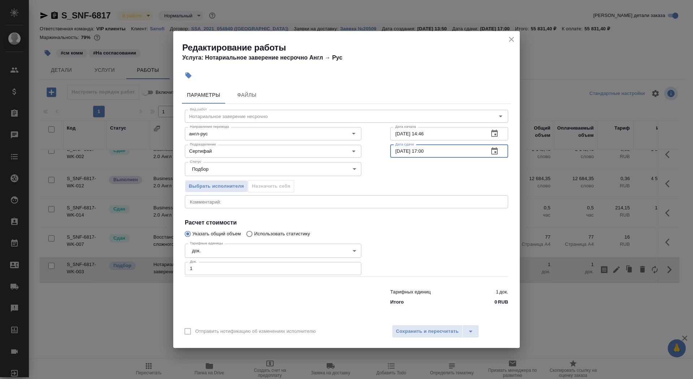
click at [400, 153] on input "15.09.2025 17:00" at bounding box center [436, 151] width 93 height 13
type input "17.09.2025 17:00"
click at [224, 194] on div "Выбрать исполнителя Назначить себя" at bounding box center [272, 185] width 205 height 44
click at [224, 190] on button "Выбрать исполнителя" at bounding box center [216, 186] width 63 height 13
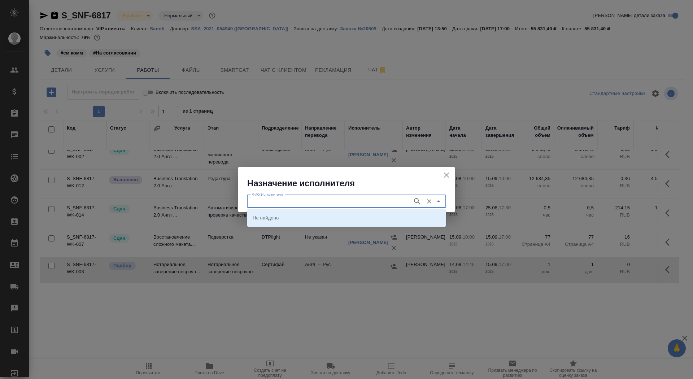
click at [300, 205] on input "ФИО Исполнителя" at bounding box center [329, 201] width 160 height 9
type input "шишенков"
click at [292, 217] on p "НОТАРИУС Шишенков Леонид Васильевич" at bounding box center [272, 217] width 39 height 7
type input "НОТАРИУС Шишенков Леонид Васильевич"
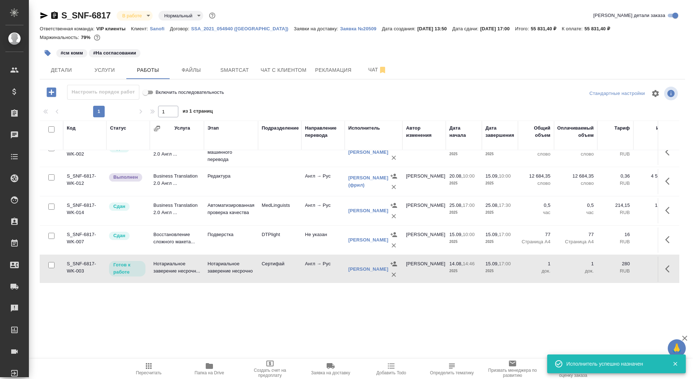
click at [209, 377] on button "Папка на Drive" at bounding box center [209, 369] width 61 height 20
click at [667, 266] on icon "button" at bounding box center [670, 268] width 9 height 9
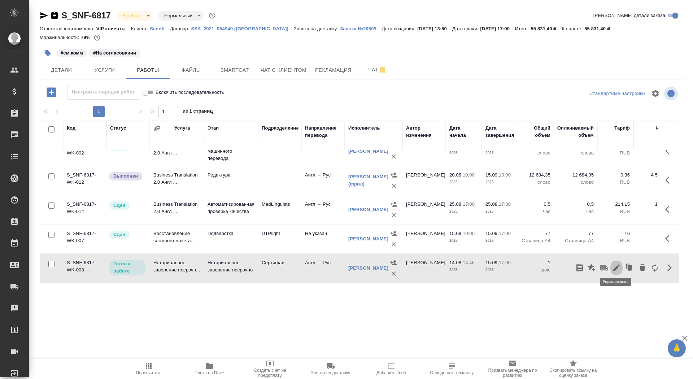
click at [615, 265] on icon "button" at bounding box center [617, 268] width 6 height 6
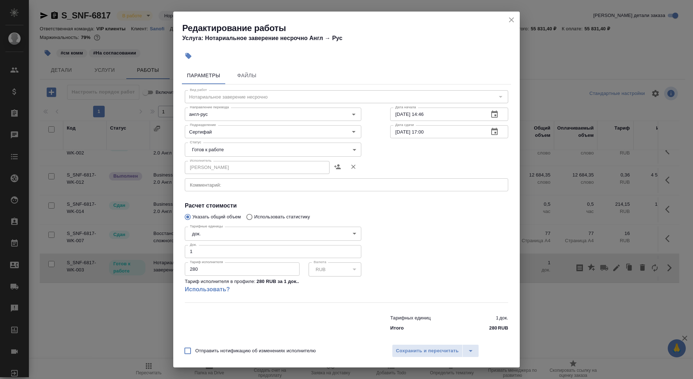
click at [227, 149] on body "🙏 .cls-1 fill:#fff; AWATERA Saydasheva Dilyara Клиенты Спецификации Заказы 0 Ча…" at bounding box center [346, 189] width 693 height 379
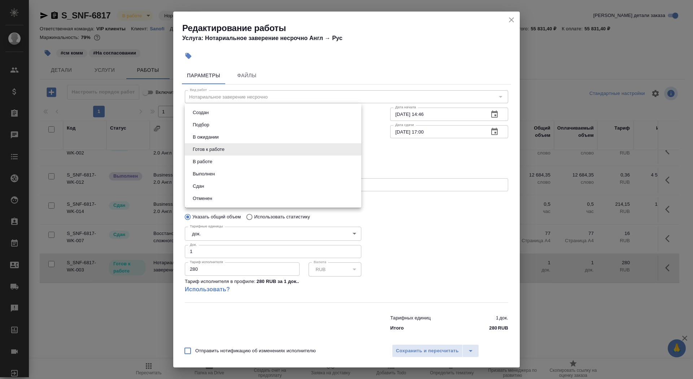
click at [226, 185] on li "Сдан" at bounding box center [273, 186] width 177 height 12
type input "closed"
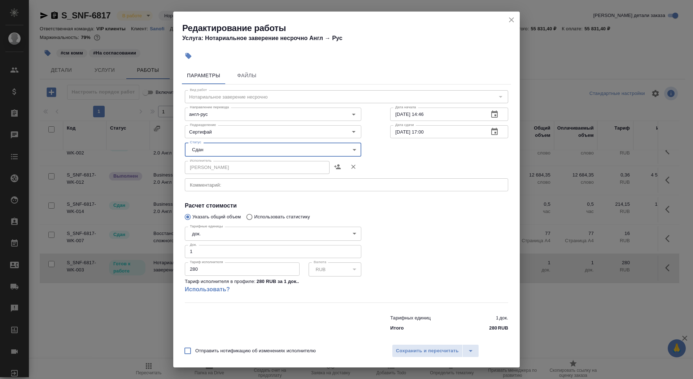
click at [419, 343] on div "Отправить нотификацию об изменениях исполнителю Сохранить и пересчитать" at bounding box center [346, 354] width 347 height 28
click at [418, 352] on span "Сохранить и пересчитать" at bounding box center [427, 351] width 63 height 8
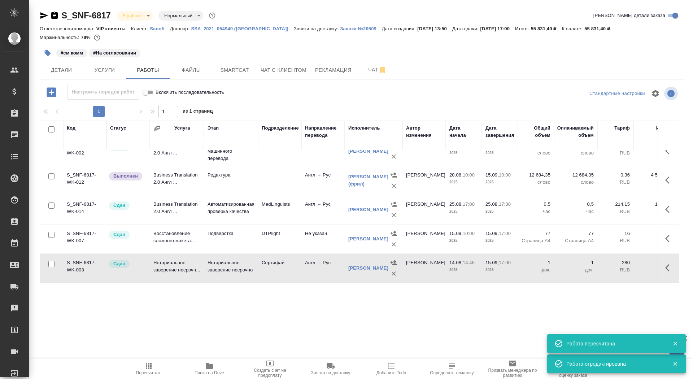
scroll to position [0, 0]
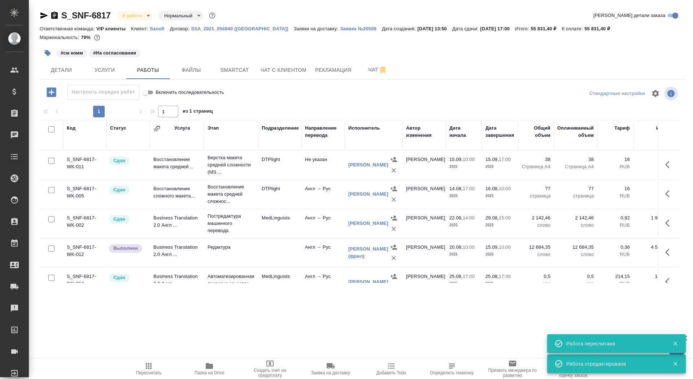
click at [137, 10] on body "🙏 .cls-1 fill:#fff; AWATERA Saydasheva Dilyara Клиенты Спецификации Заказы 0 Ча…" at bounding box center [346, 189] width 693 height 379
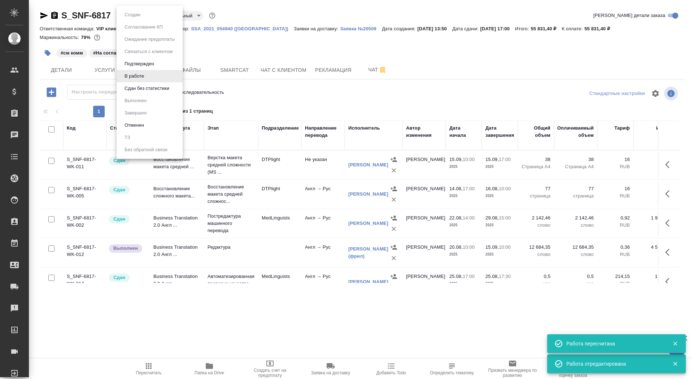
click at [149, 83] on li "Сдан без статистики" at bounding box center [150, 88] width 66 height 12
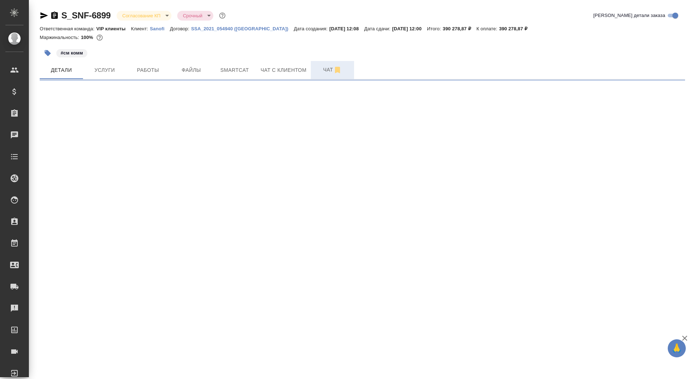
select select "RU"
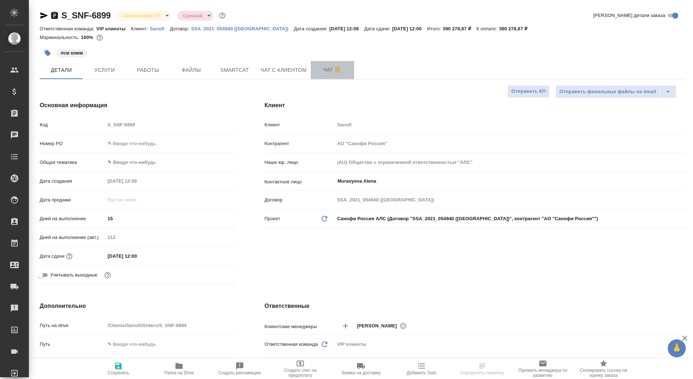
click at [319, 72] on span "Чат" at bounding box center [332, 69] width 35 height 9
type textarea "x"
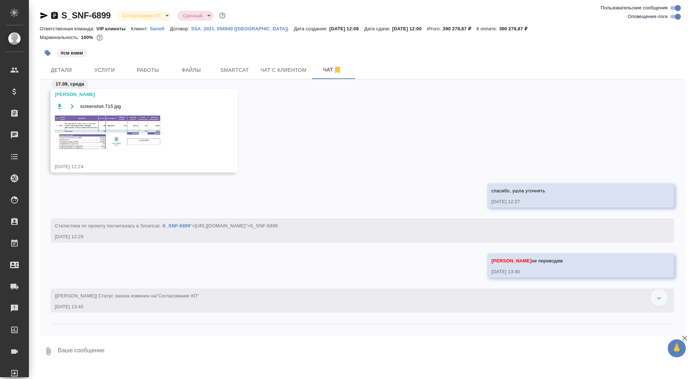
scroll to position [824, 0]
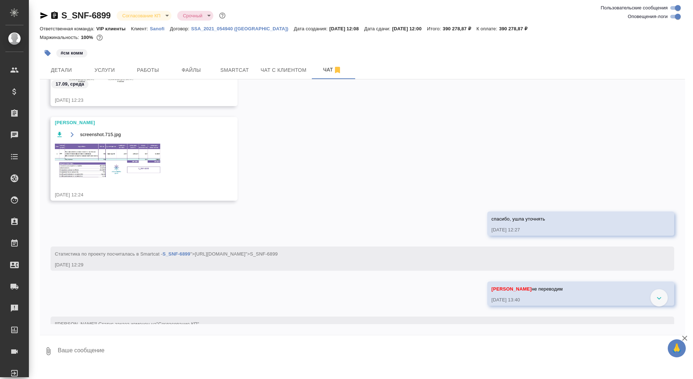
click at [115, 165] on img at bounding box center [109, 161] width 108 height 36
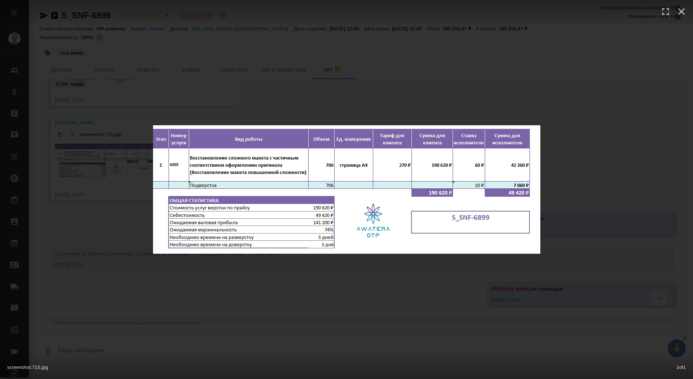
click at [115, 165] on div "screenshot.715.jpg 1 of 1" at bounding box center [346, 189] width 693 height 379
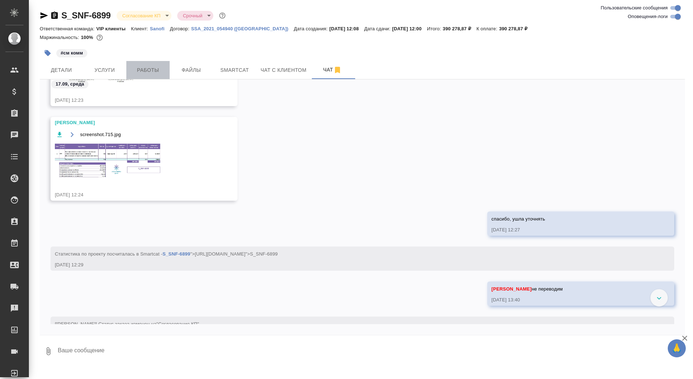
click at [151, 64] on button "Работы" at bounding box center [147, 70] width 43 height 18
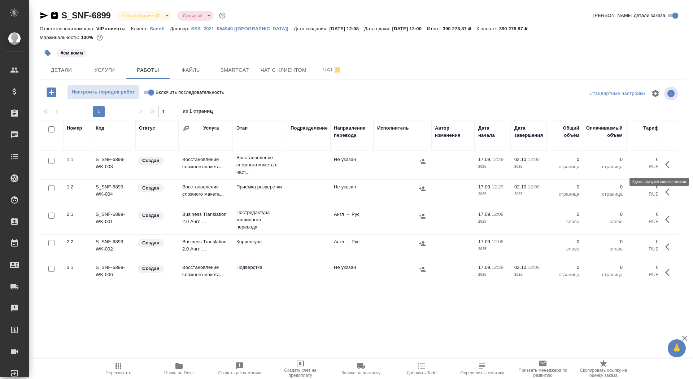
click at [669, 165] on icon "button" at bounding box center [670, 164] width 9 height 9
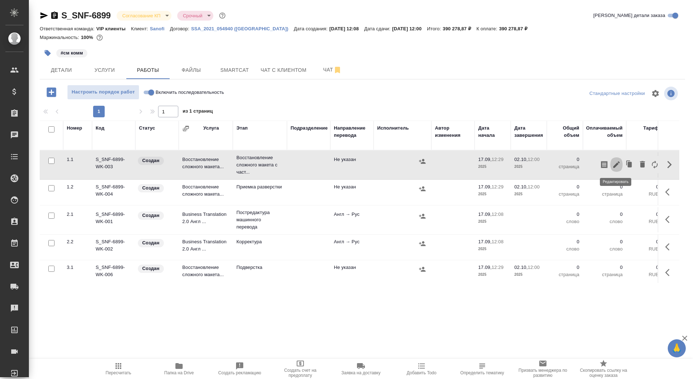
click at [617, 166] on icon "button" at bounding box center [616, 164] width 9 height 9
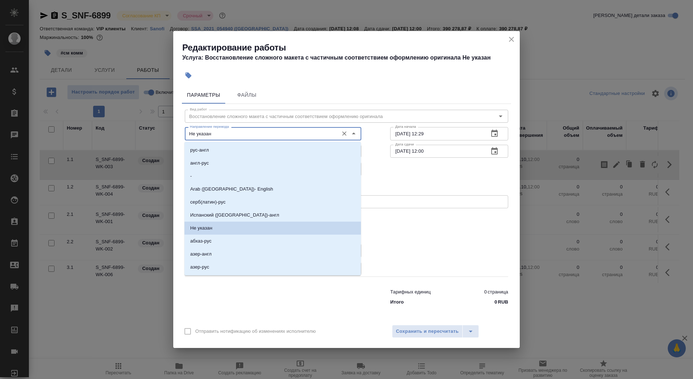
click at [269, 133] on input "Не указан" at bounding box center [261, 133] width 148 height 9
click at [248, 165] on li "англ-рус" at bounding box center [273, 163] width 177 height 13
type input "англ-рус"
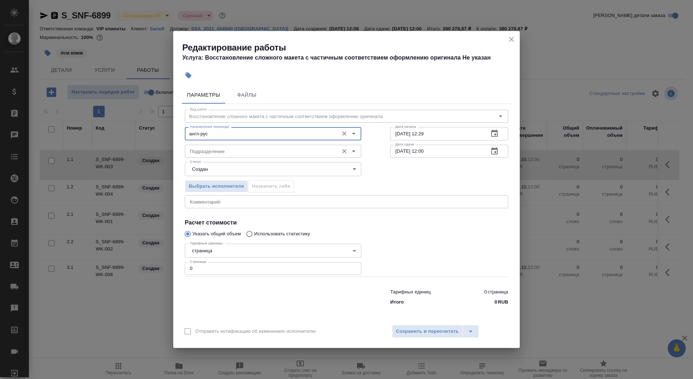
click at [235, 151] on input "Подразделение" at bounding box center [261, 151] width 148 height 9
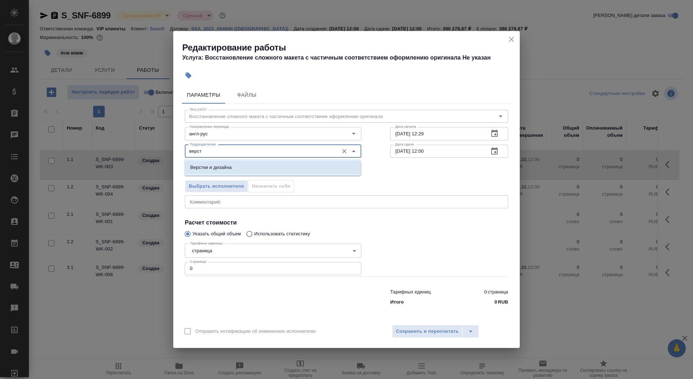
click at [234, 168] on li "Верстки и дизайна" at bounding box center [273, 167] width 177 height 13
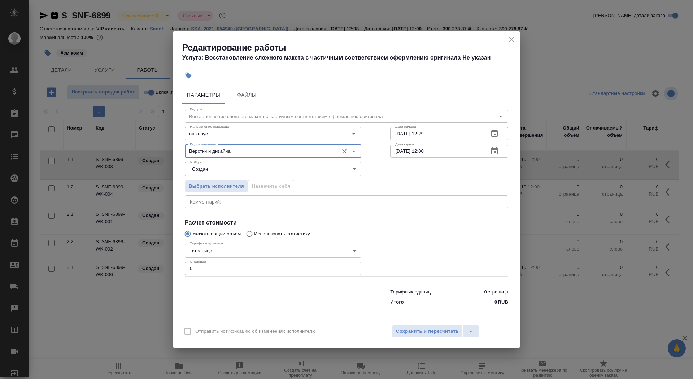
type input "Верстки и дизайна"
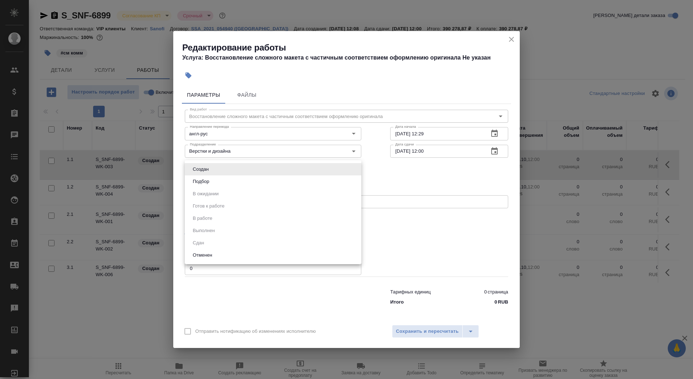
click at [234, 170] on body "🙏 .cls-1 fill:#fff; AWATERA Saydasheva Dilyara Клиенты Спецификации Заказы 0 Ча…" at bounding box center [346, 189] width 693 height 379
click at [230, 186] on li "Подбор" at bounding box center [273, 181] width 177 height 12
type input "recruiting"
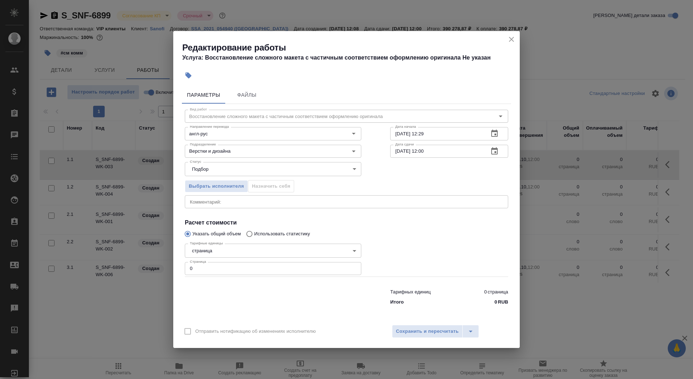
click at [226, 257] on div "Тарифные единицы страница 5a8b1489cc6b4906c91bfdb2 Тарифные единицы Страница 0 …" at bounding box center [273, 259] width 177 height 36
click at [226, 253] on body "🙏 .cls-1 fill:#fff; AWATERA Saydasheva Dilyara Клиенты Спецификации Заказы 0 Ча…" at bounding box center [346, 189] width 693 height 379
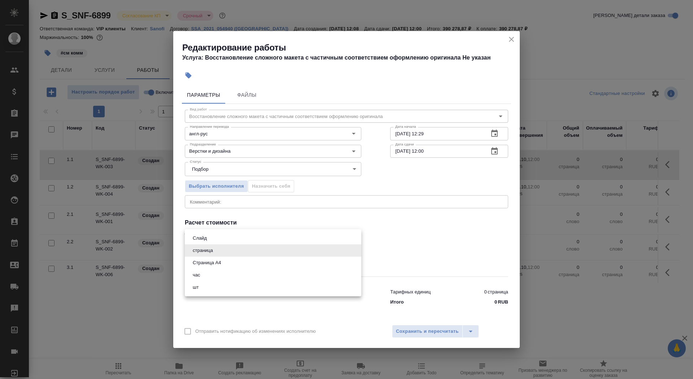
click at [225, 263] on li "Страница А4" at bounding box center [273, 263] width 177 height 12
type input "5f036ec4e16dec2d6b59c8ff"
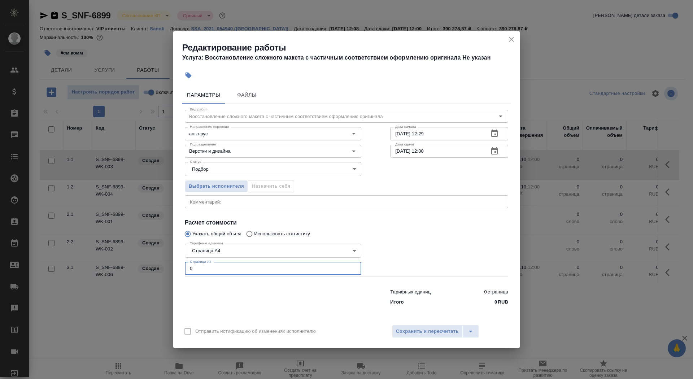
click at [225, 268] on input "0" at bounding box center [273, 268] width 177 height 13
type input "706"
click at [441, 139] on input "17.09.2025 12:29" at bounding box center [436, 133] width 93 height 13
type input "17.09.2025 13:50"
click at [494, 152] on icon "button" at bounding box center [494, 151] width 9 height 9
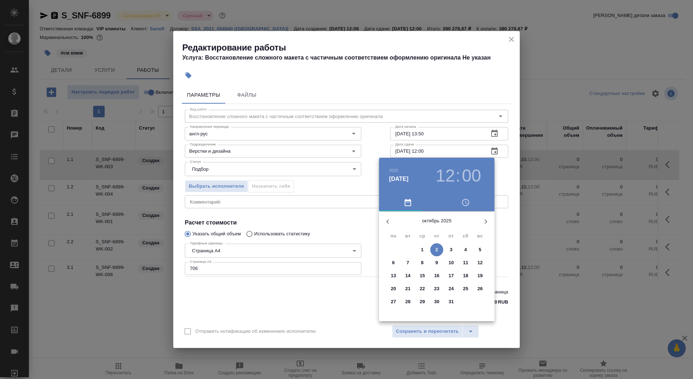
click at [389, 222] on icon "button" at bounding box center [387, 221] width 9 height 9
click at [393, 287] on p "22" at bounding box center [393, 288] width 5 height 7
type input "22.09.2025 12:00"
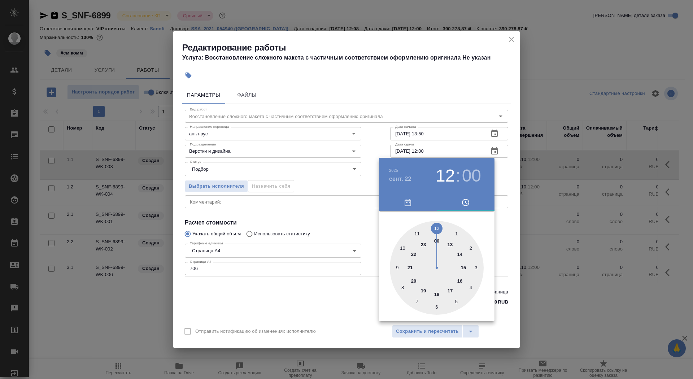
click at [439, 226] on div at bounding box center [437, 268] width 94 height 94
click at [354, 214] on div at bounding box center [346, 189] width 693 height 379
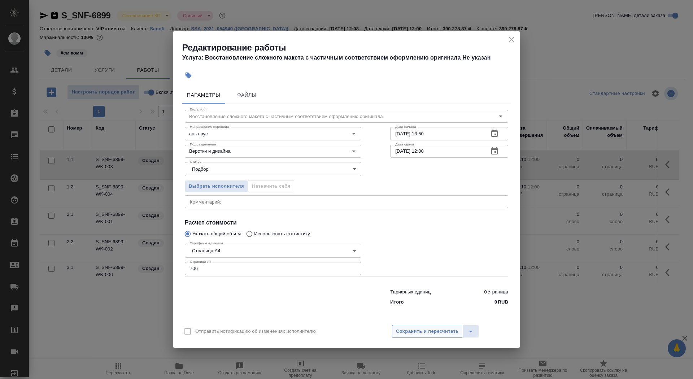
click at [415, 336] on button "Сохранить и пересчитать" at bounding box center [427, 331] width 71 height 13
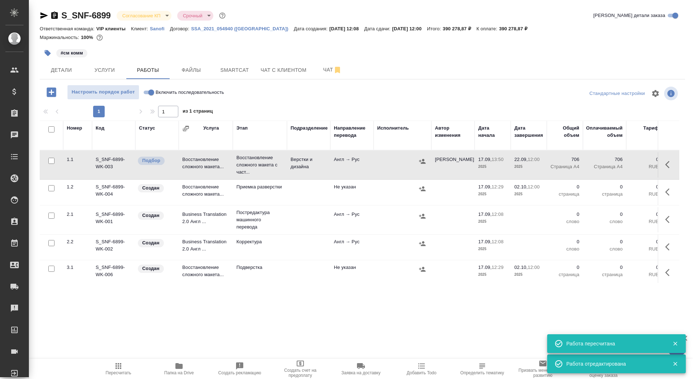
click at [56, 51] on span "#см комм" at bounding box center [71, 52] width 31 height 7
click at [53, 51] on button "button" at bounding box center [48, 53] width 16 height 16
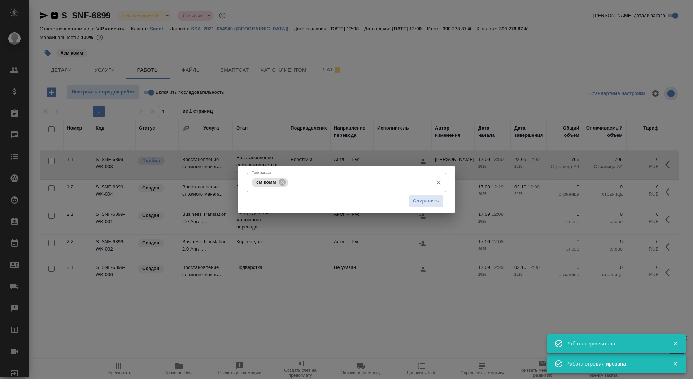
click at [318, 178] on input "Тэги заказа" at bounding box center [359, 182] width 139 height 12
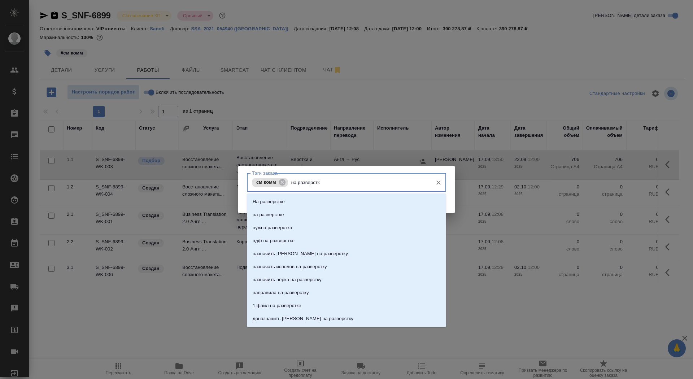
type input "на разверстке"
click at [319, 211] on li "на разверстке" at bounding box center [346, 214] width 199 height 13
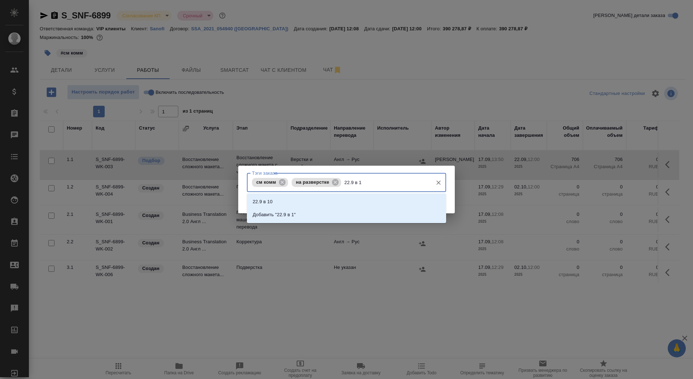
type input "22.9 в 12"
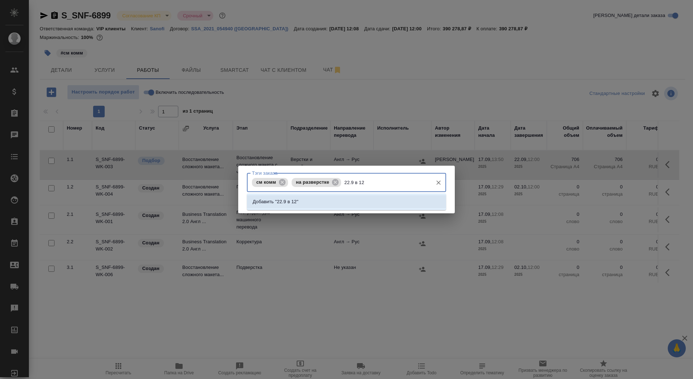
click at [355, 200] on li "Добавить "22.9 в 12"" at bounding box center [346, 201] width 199 height 13
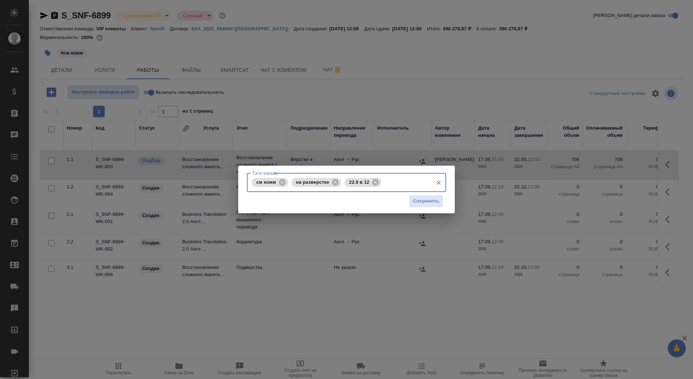
click at [451, 200] on div "Тэги заказа см комм на разверстке 22.9 в 12 Тэги заказа Сохранить" at bounding box center [346, 190] width 217 height 48
click at [426, 200] on span "Сохранить" at bounding box center [426, 201] width 26 height 8
